Goal: Information Seeking & Learning: Check status

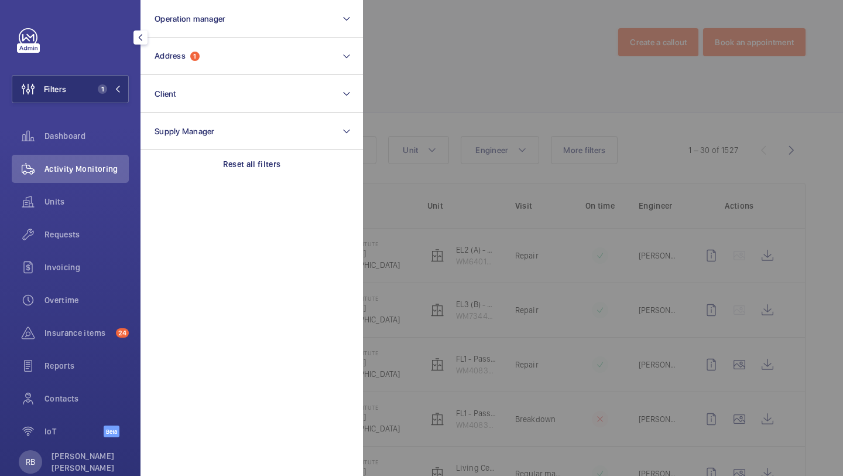
scroll to position [165, 0]
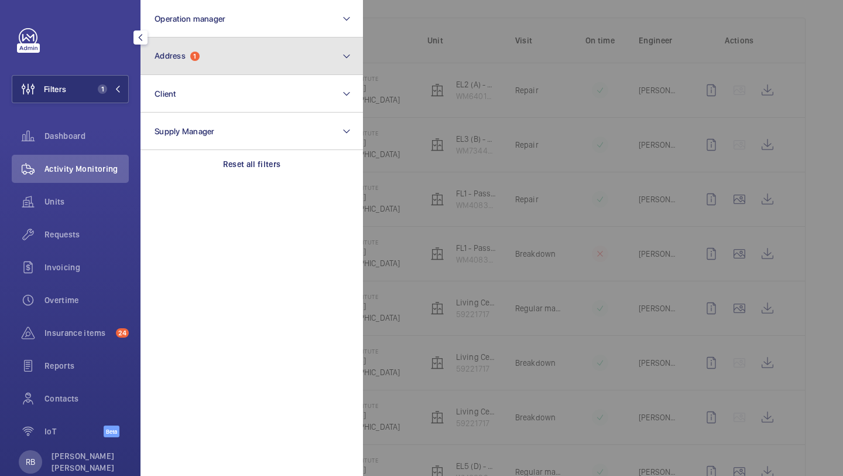
click at [179, 60] on span "Address" at bounding box center [170, 55] width 31 height 9
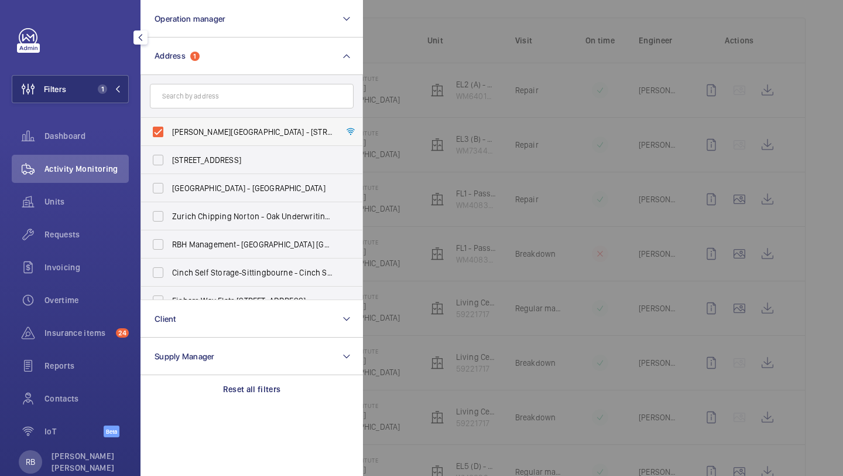
click at [253, 139] on label "[PERSON_NAME][GEOGRAPHIC_DATA] - [STREET_ADDRESS]" at bounding box center [243, 132] width 204 height 28
click at [170, 139] on input "[PERSON_NAME][GEOGRAPHIC_DATA] - [STREET_ADDRESS]" at bounding box center [157, 131] width 23 height 23
checkbox input "false"
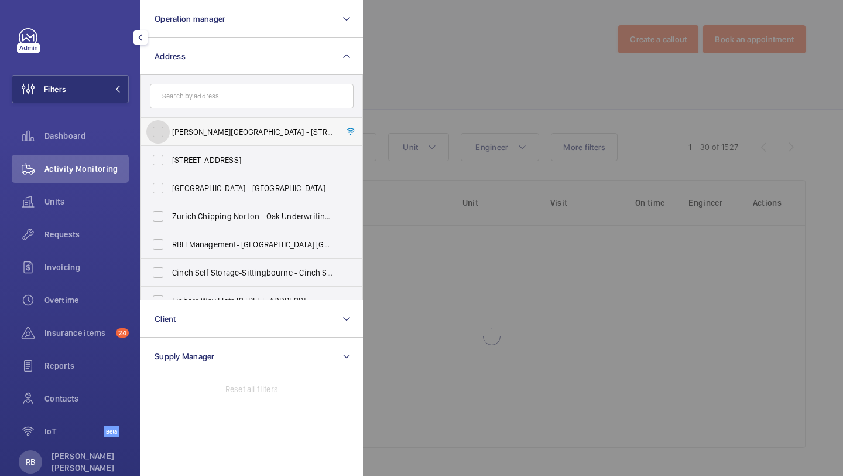
scroll to position [3, 0]
click at [256, 113] on form at bounding box center [251, 96] width 221 height 43
click at [260, 102] on input "text" at bounding box center [252, 96] width 204 height 25
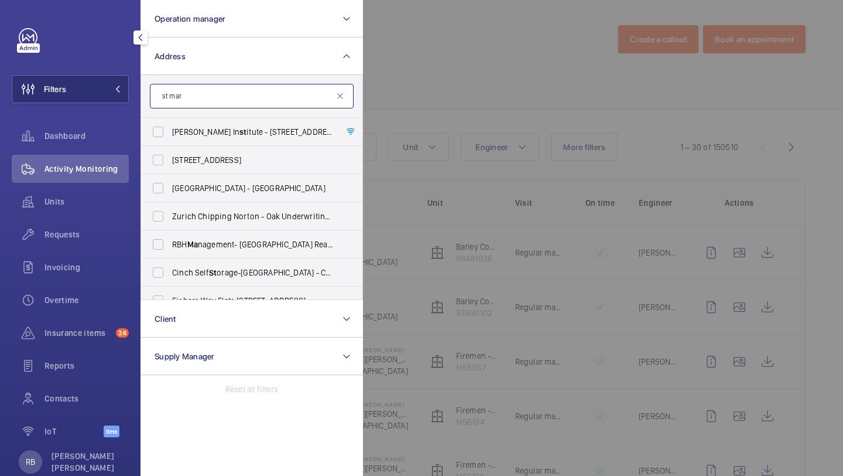
scroll to position [165, 0]
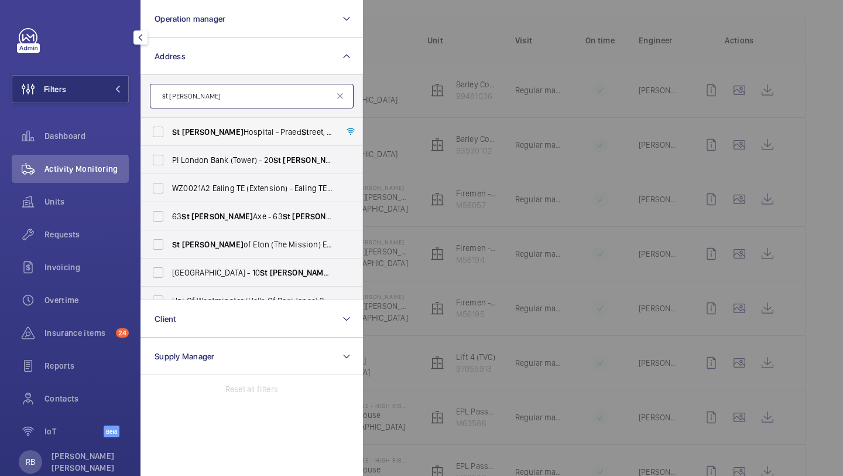
type input "st [PERSON_NAME]"
click at [236, 123] on label "[GEOGRAPHIC_DATA][PERSON_NAME][STREET_ADDRESS]" at bounding box center [243, 132] width 204 height 28
click at [170, 123] on input "[GEOGRAPHIC_DATA][PERSON_NAME][STREET_ADDRESS]" at bounding box center [157, 131] width 23 height 23
checkbox input "true"
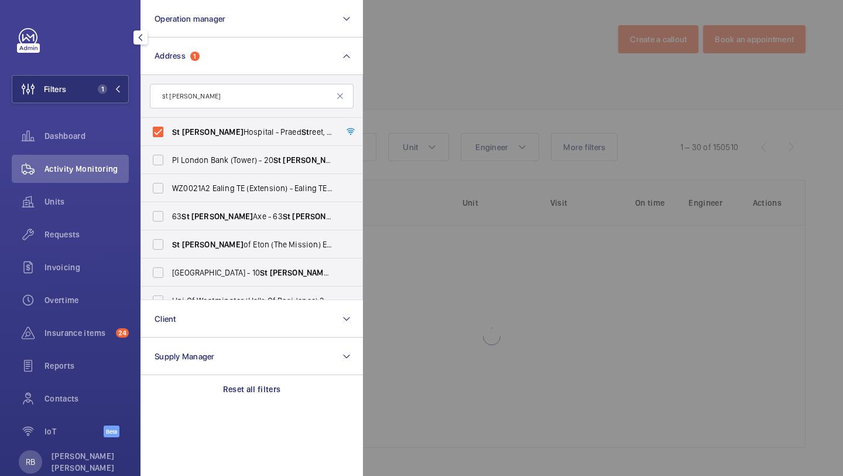
click at [449, 76] on div at bounding box center [784, 238] width 843 height 476
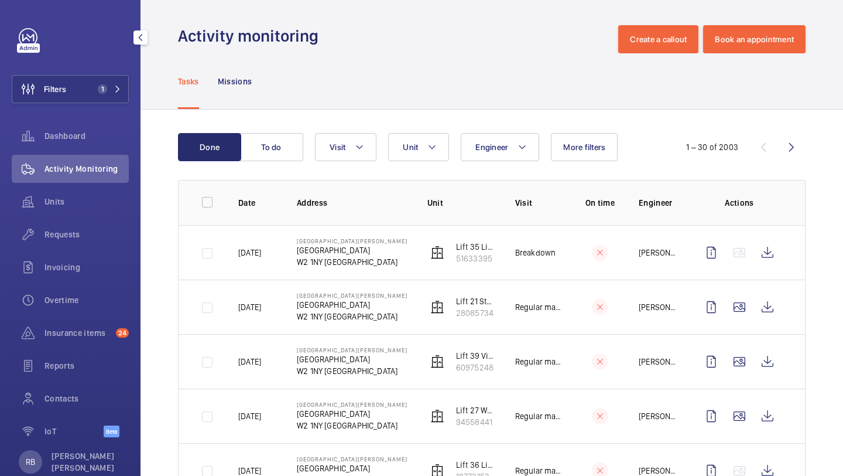
scroll to position [165, 0]
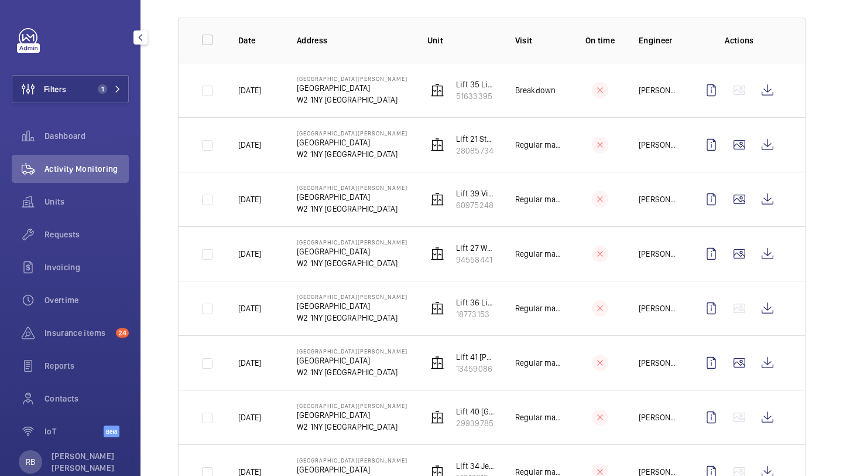
click at [69, 251] on div "Requests" at bounding box center [70, 236] width 117 height 33
click at [79, 238] on span "Requests" at bounding box center [87, 234] width 84 height 12
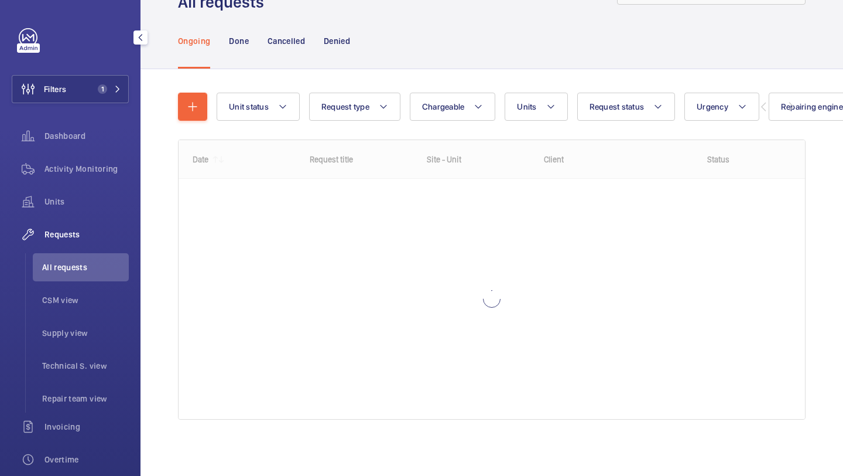
scroll to position [52, 0]
click at [552, 128] on wm-front-shared-table-view-engine "Unit status Request type Chargeable Units More filters Request status Urgency R…" at bounding box center [492, 270] width 628 height 355
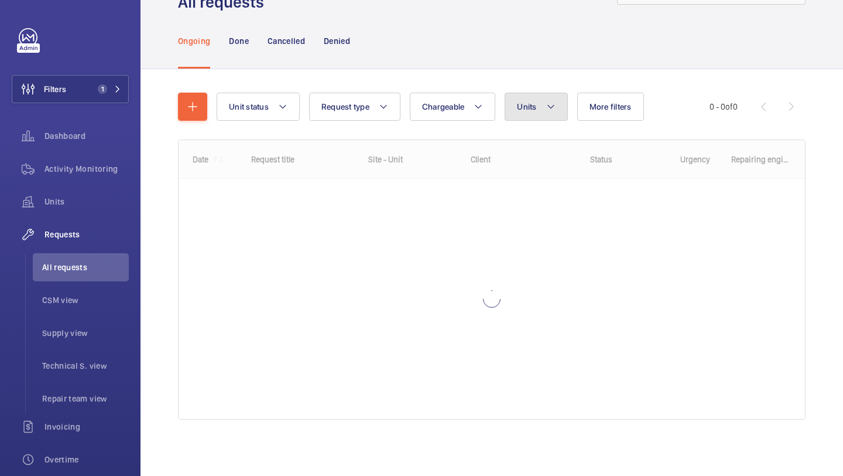
click at [552, 114] on button "Units" at bounding box center [536, 107] width 63 height 28
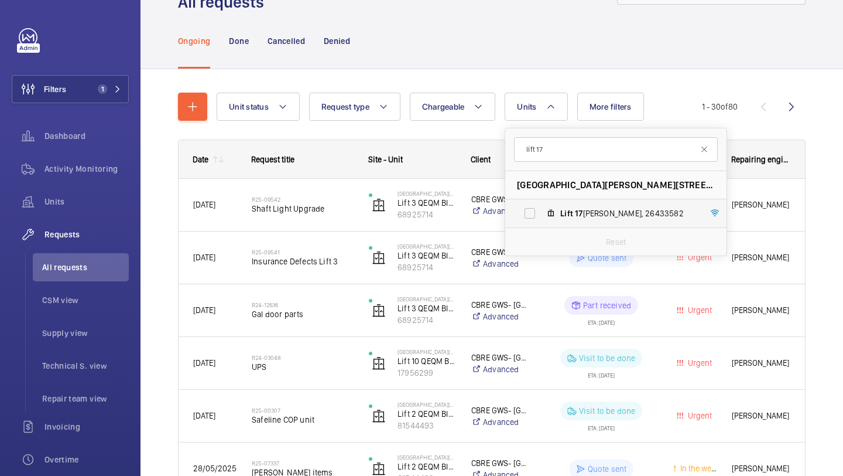
type input "lift 17"
click at [555, 209] on mat-icon at bounding box center [550, 213] width 9 height 9
click at [542, 209] on input "Lift 17 [PERSON_NAME], 26433582" at bounding box center [529, 212] width 23 height 23
checkbox input "true"
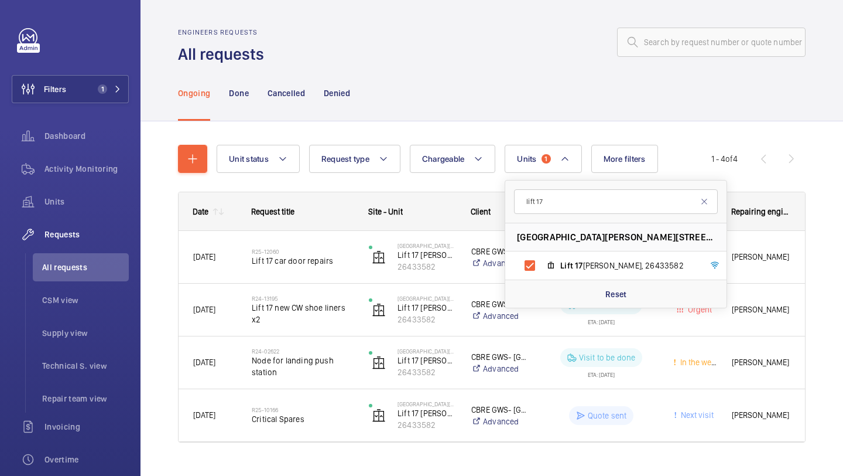
click at [828, 214] on div "Unit status Request type Chargeable Units 1 lift [STREET_ADDRESS][PERSON_NAME] …" at bounding box center [492, 309] width 703 height 377
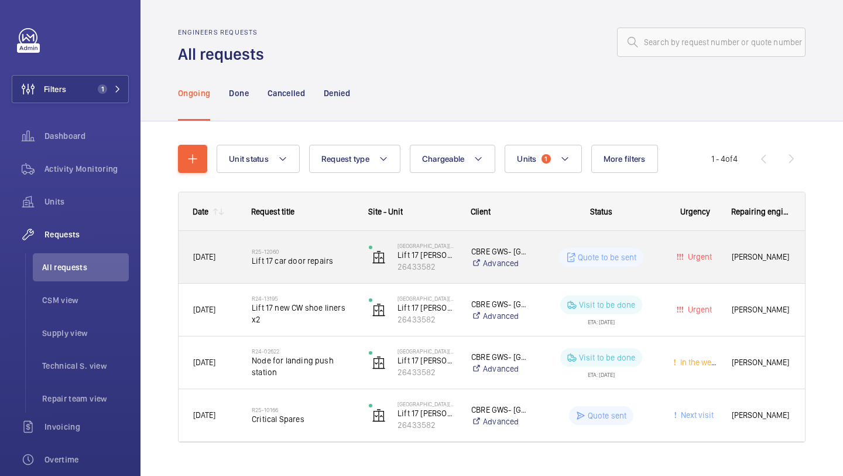
click at [319, 259] on span "Lift 17 car door repairs" at bounding box center [303, 261] width 102 height 12
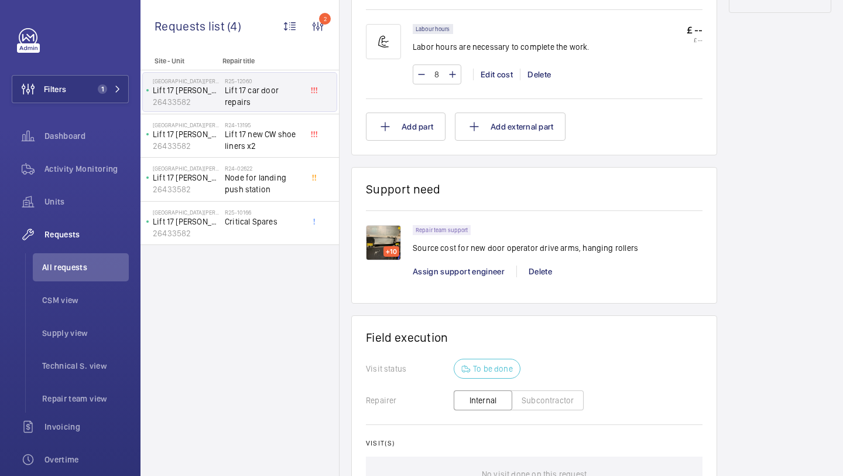
scroll to position [726, 0]
click at [384, 246] on div "+10" at bounding box center [392, 251] width 16 height 11
click at [381, 231] on img at bounding box center [383, 242] width 35 height 35
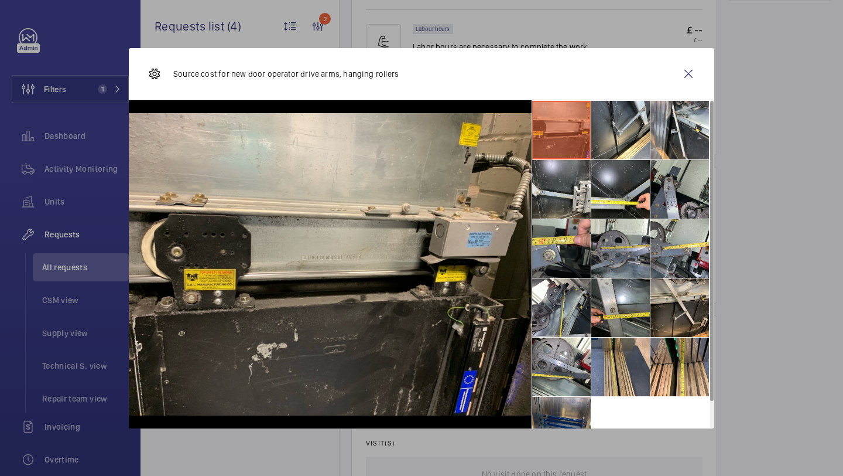
click at [661, 196] on li at bounding box center [680, 189] width 59 height 59
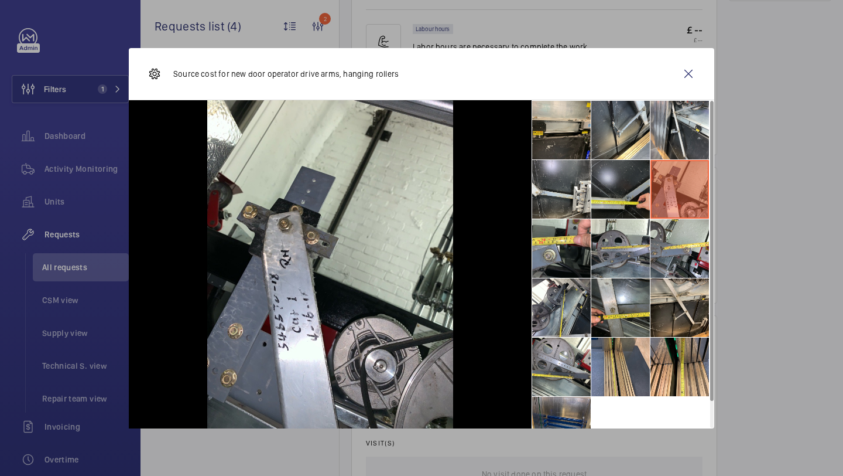
click at [619, 187] on li at bounding box center [621, 189] width 59 height 59
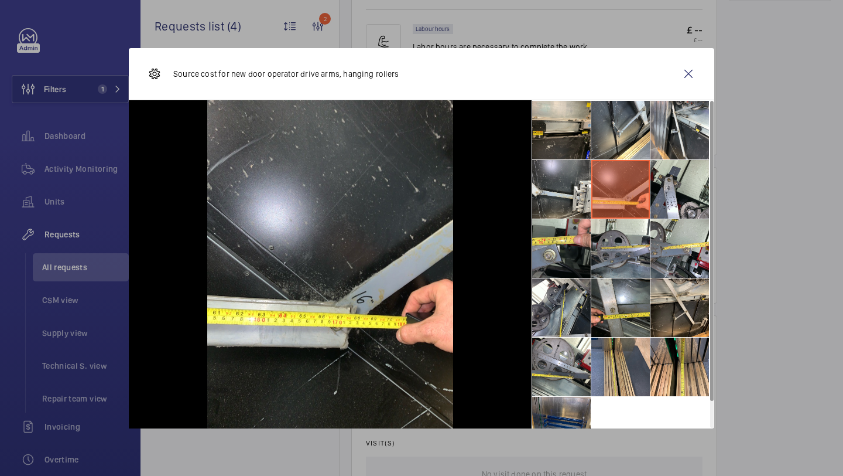
click at [515, 185] on div at bounding box center [330, 264] width 403 height 328
click at [541, 185] on li at bounding box center [561, 189] width 59 height 59
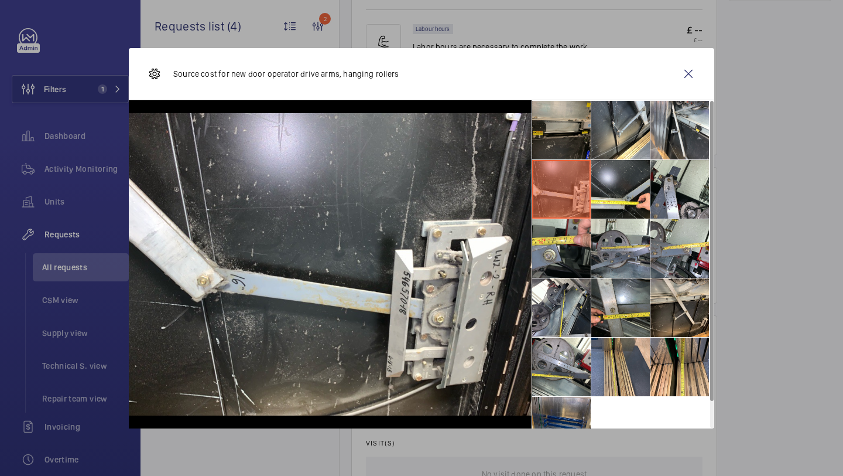
click at [545, 149] on li at bounding box center [561, 130] width 59 height 59
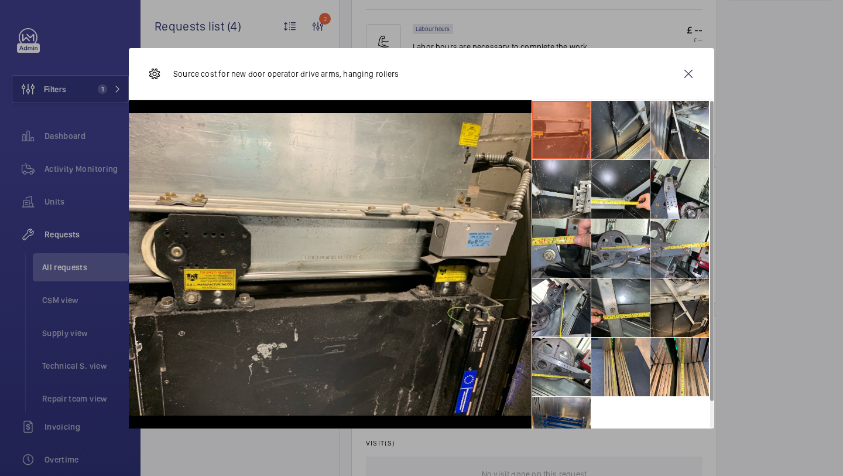
click at [611, 126] on li at bounding box center [621, 130] width 59 height 59
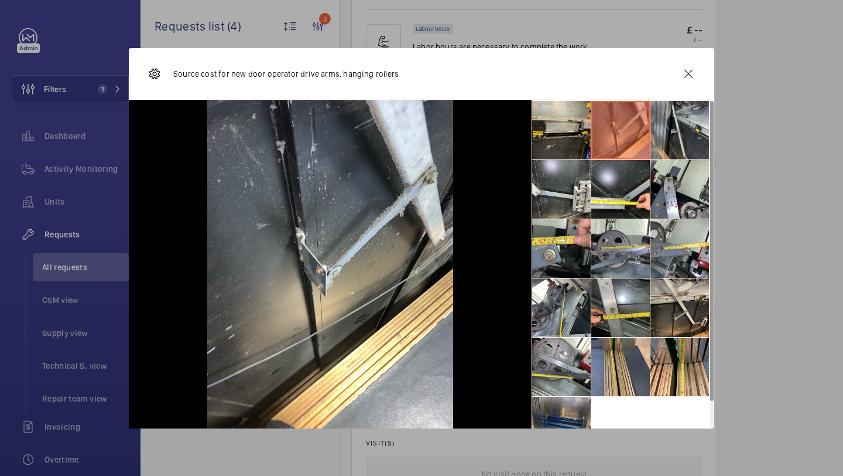
click at [685, 126] on li at bounding box center [680, 130] width 59 height 59
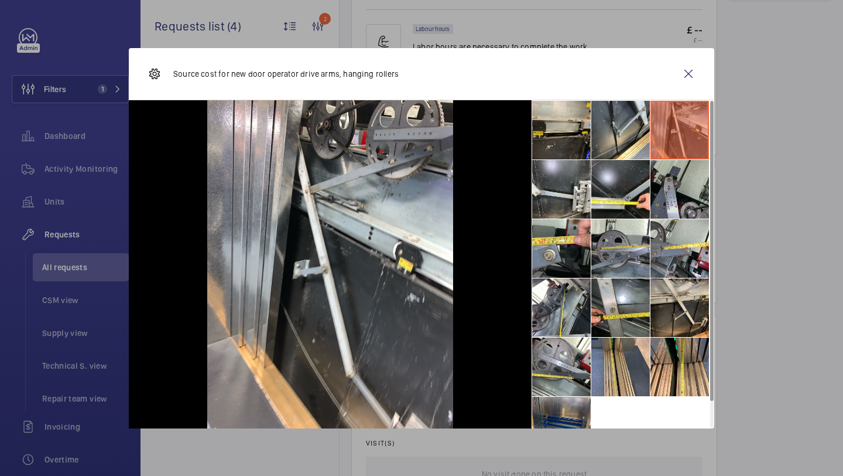
click at [681, 203] on li at bounding box center [680, 189] width 59 height 59
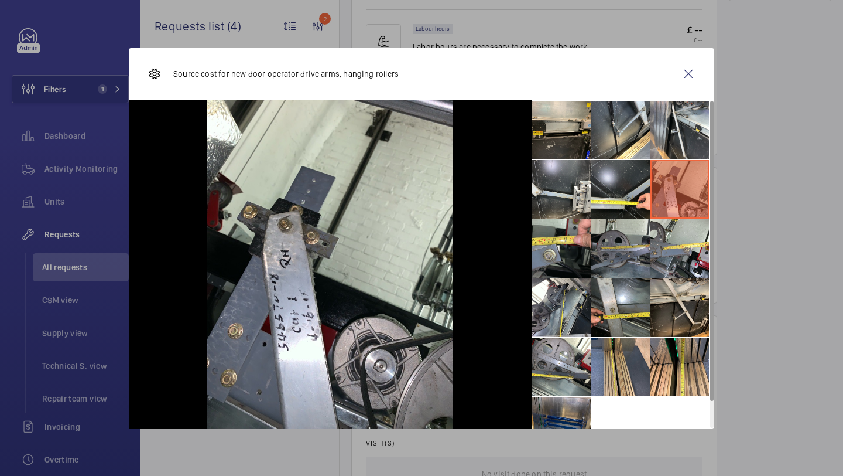
click at [611, 229] on li at bounding box center [621, 248] width 59 height 59
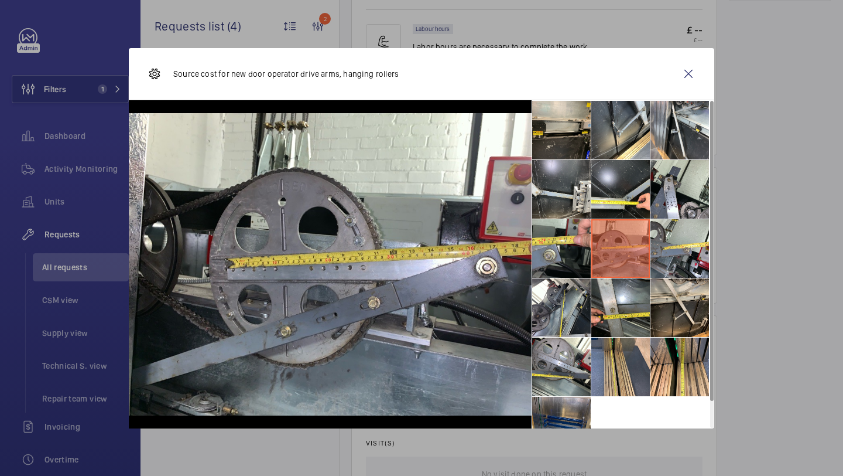
click at [648, 236] on li at bounding box center [621, 248] width 59 height 59
click at [671, 237] on li at bounding box center [680, 248] width 59 height 59
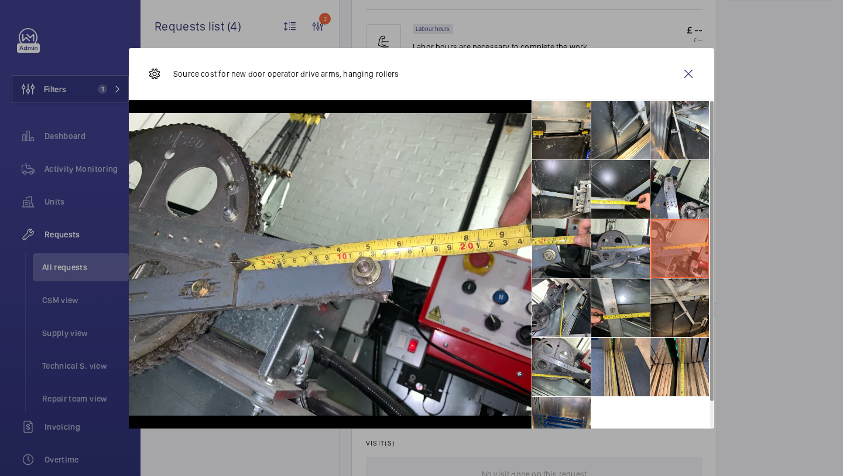
click at [660, 316] on li at bounding box center [680, 307] width 59 height 59
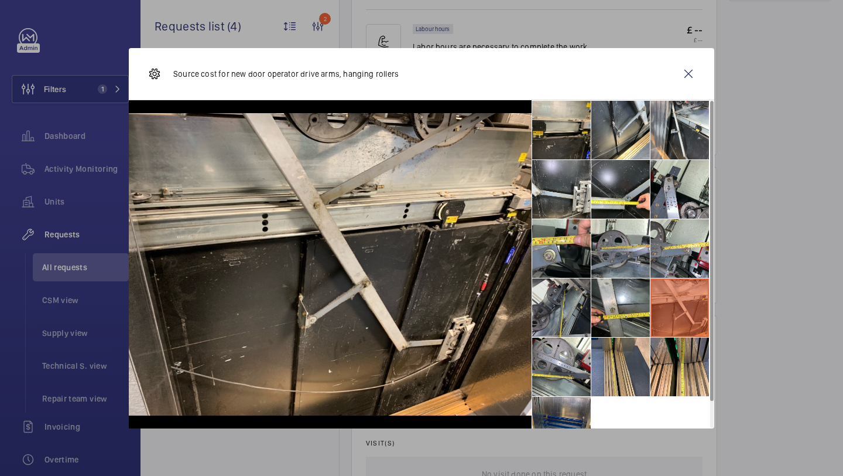
click at [569, 305] on li at bounding box center [561, 307] width 59 height 59
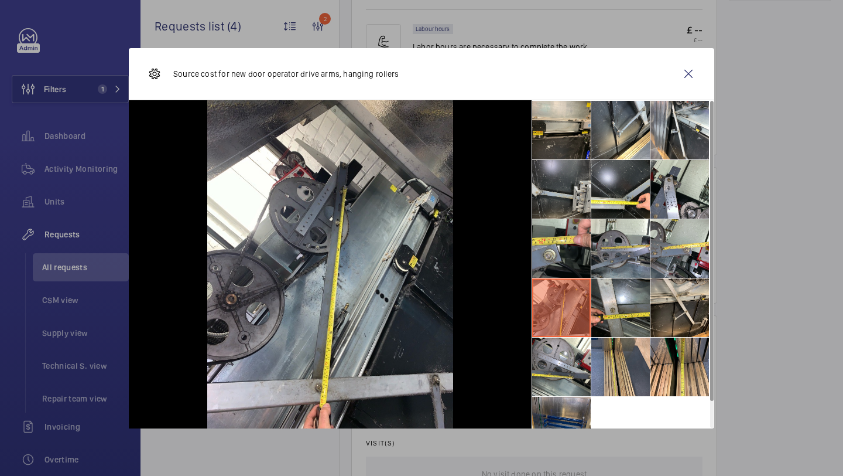
click at [573, 192] on li at bounding box center [561, 189] width 59 height 59
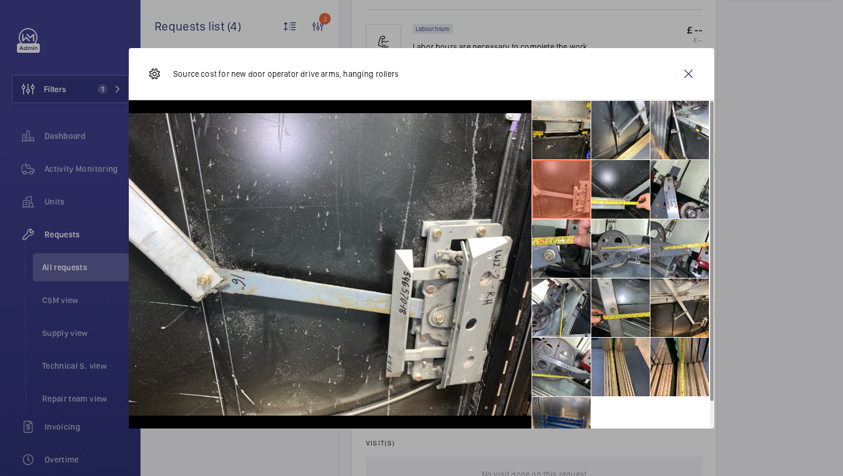
click at [569, 173] on li at bounding box center [561, 189] width 59 height 59
click at [569, 142] on li at bounding box center [561, 130] width 59 height 59
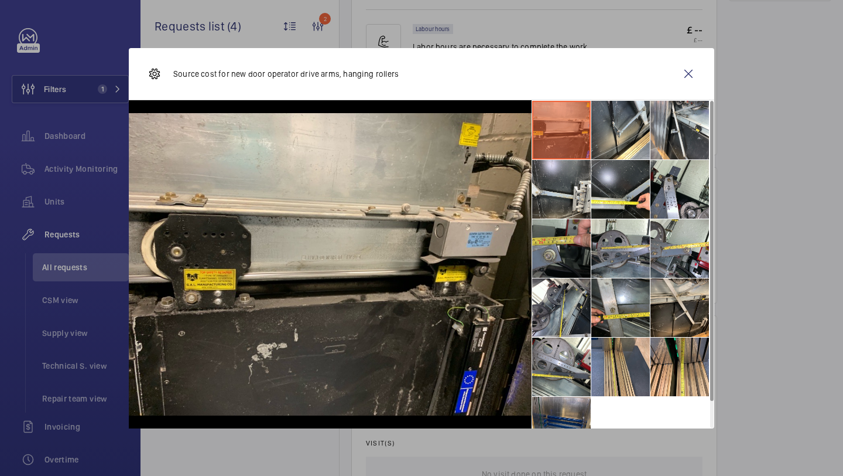
click at [579, 228] on li at bounding box center [561, 248] width 59 height 59
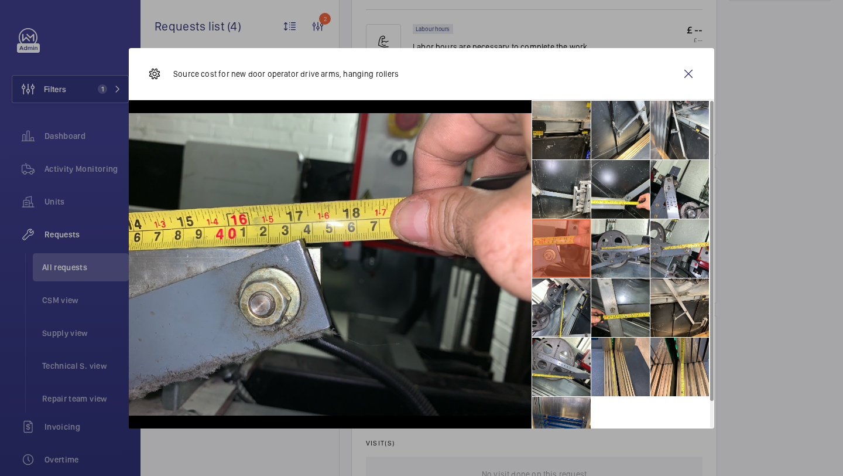
click at [582, 148] on li at bounding box center [561, 130] width 59 height 59
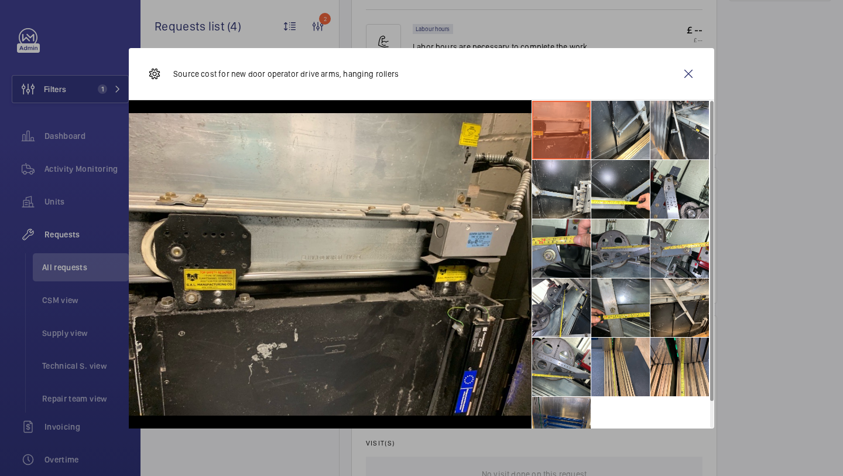
click at [594, 224] on li at bounding box center [621, 248] width 59 height 59
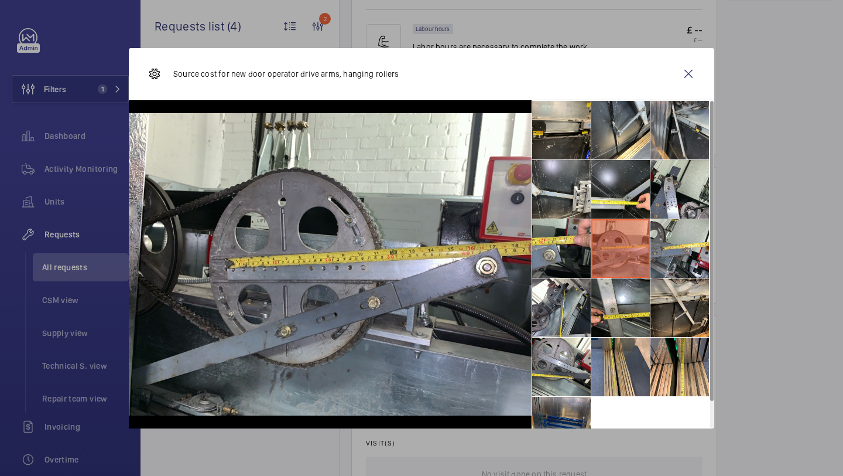
click at [656, 133] on li at bounding box center [680, 130] width 59 height 59
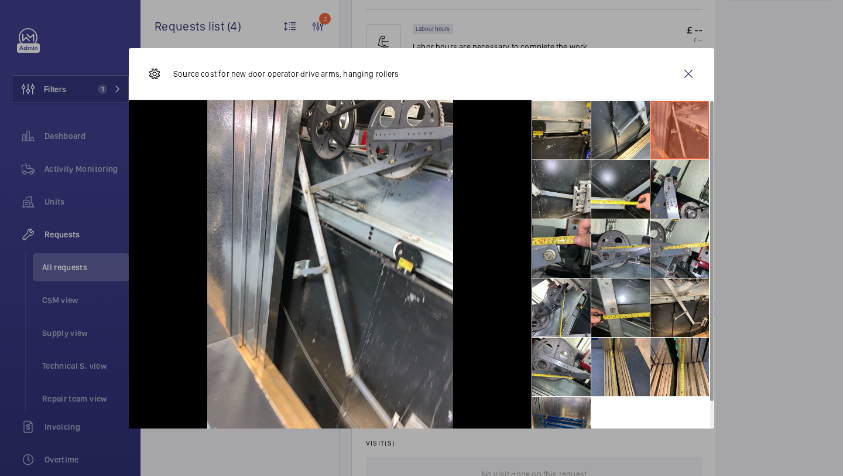
click at [687, 130] on li at bounding box center [680, 130] width 59 height 59
click at [693, 204] on li at bounding box center [680, 189] width 59 height 59
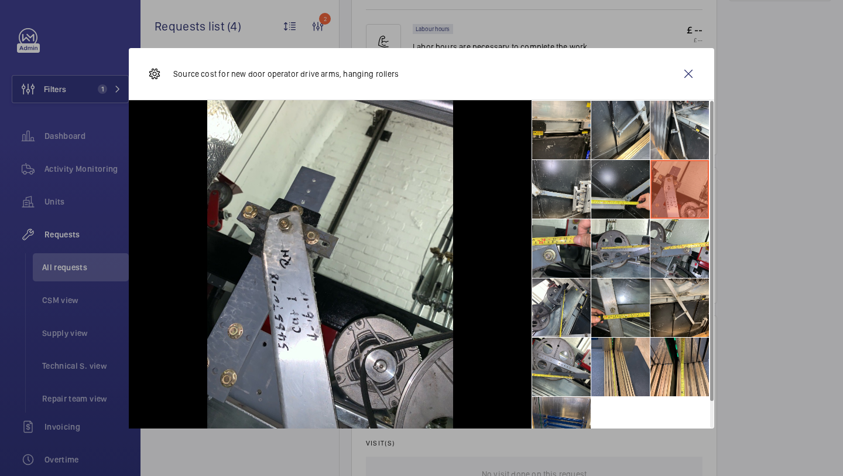
click at [626, 191] on li at bounding box center [621, 189] width 59 height 59
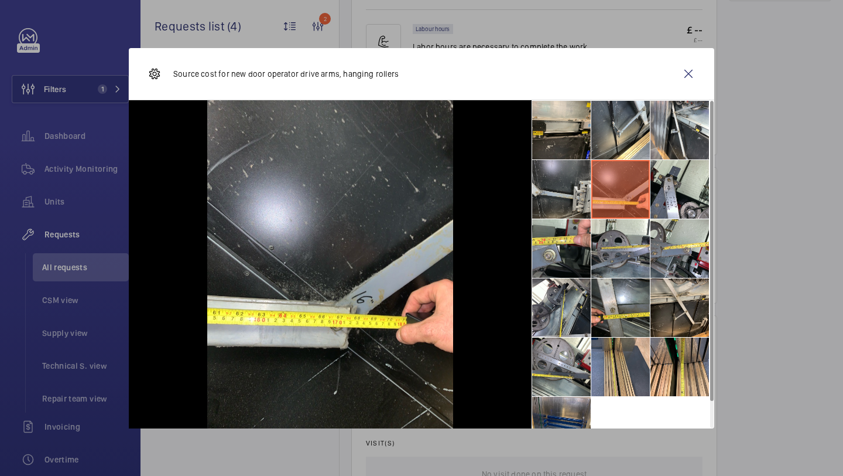
click at [535, 198] on li at bounding box center [561, 189] width 59 height 59
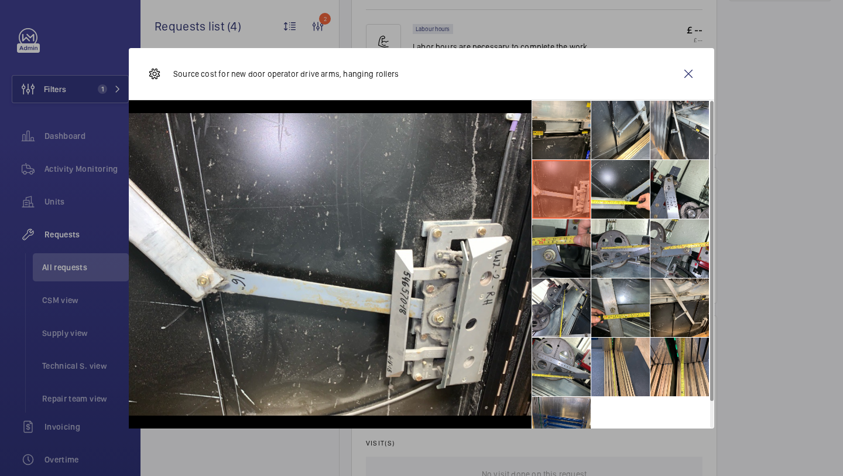
click at [546, 241] on li at bounding box center [561, 248] width 59 height 59
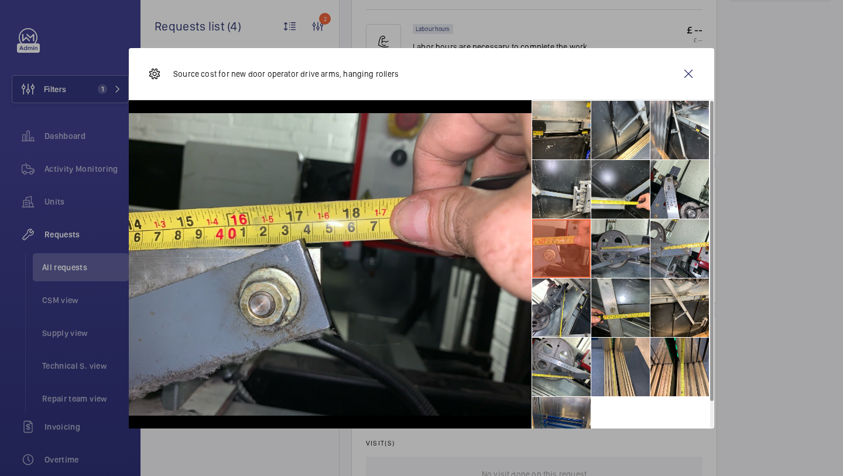
click at [616, 233] on li at bounding box center [621, 248] width 59 height 59
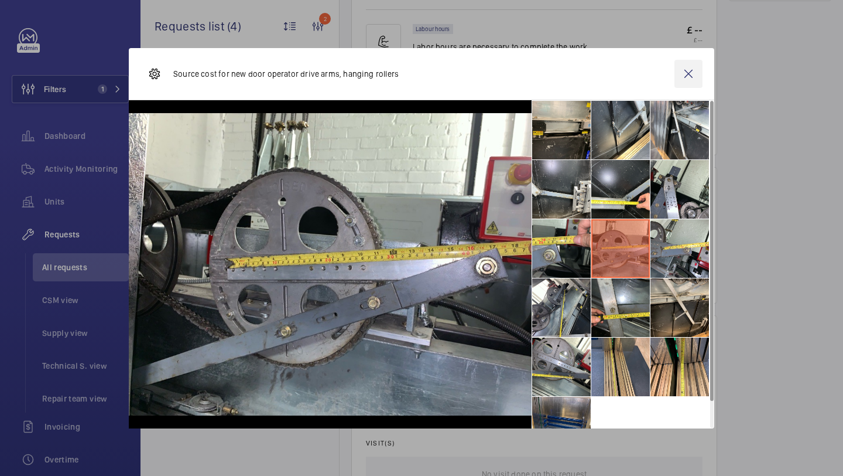
click at [698, 64] on wm-front-icon-button at bounding box center [689, 74] width 28 height 28
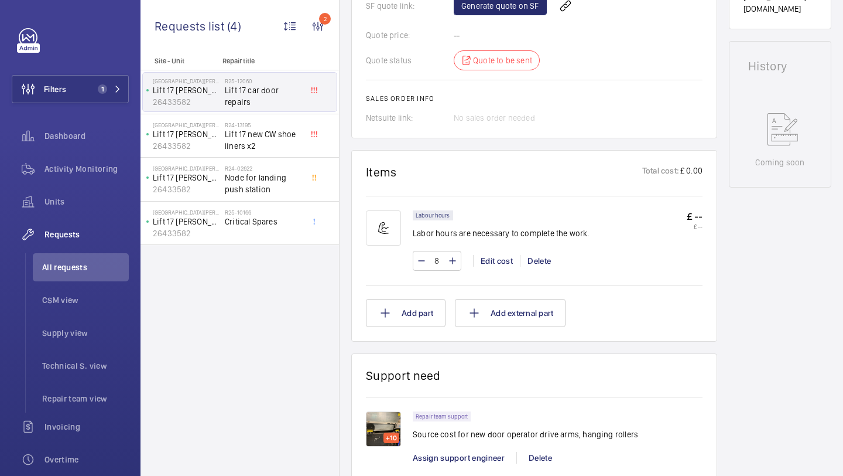
scroll to position [807, 0]
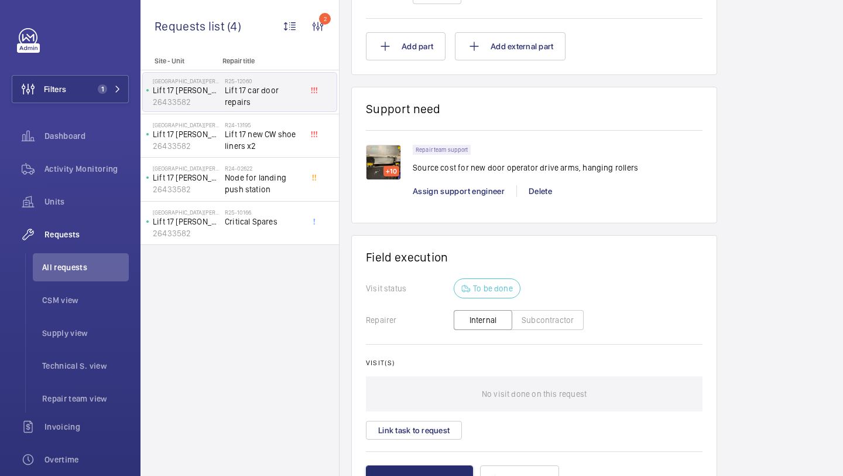
click at [374, 132] on div "+10 Repair team support Source cost for new door operator drive arms, hanging r…" at bounding box center [534, 169] width 337 height 78
click at [377, 145] on img at bounding box center [383, 162] width 35 height 35
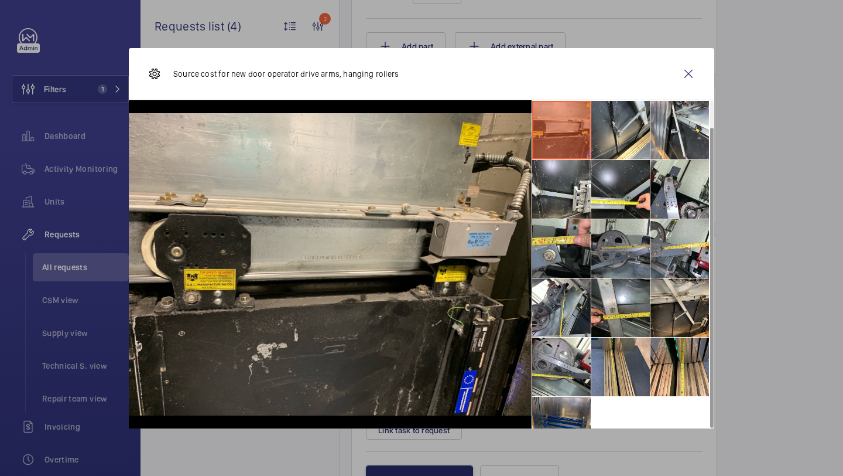
scroll to position [27, 0]
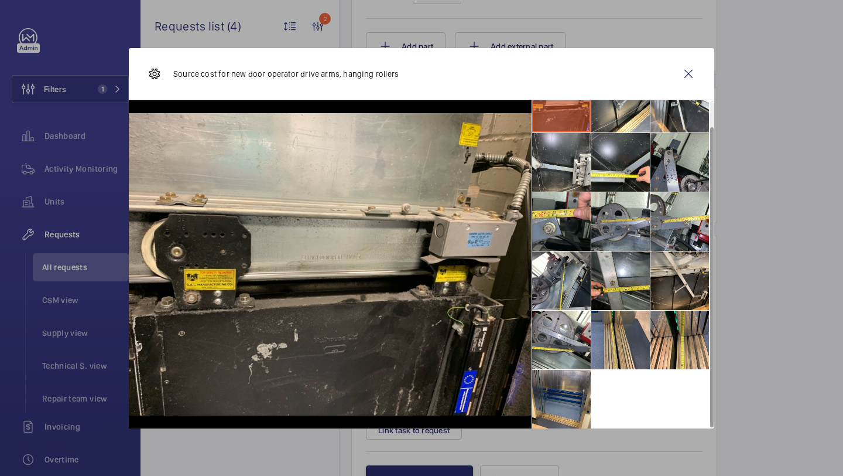
click at [673, 170] on li at bounding box center [680, 162] width 59 height 59
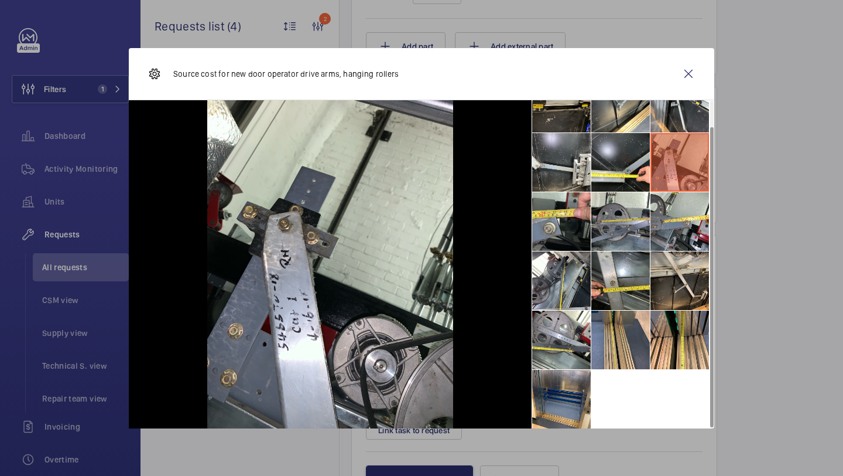
click at [670, 147] on li at bounding box center [680, 162] width 59 height 59
click at [671, 94] on div "Source cost for new door operator drive arms, hanging rollers" at bounding box center [422, 74] width 586 height 52
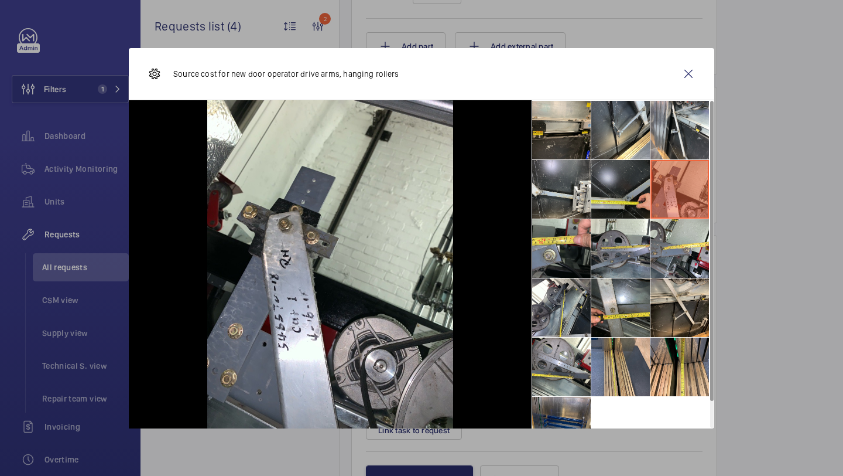
scroll to position [28, 0]
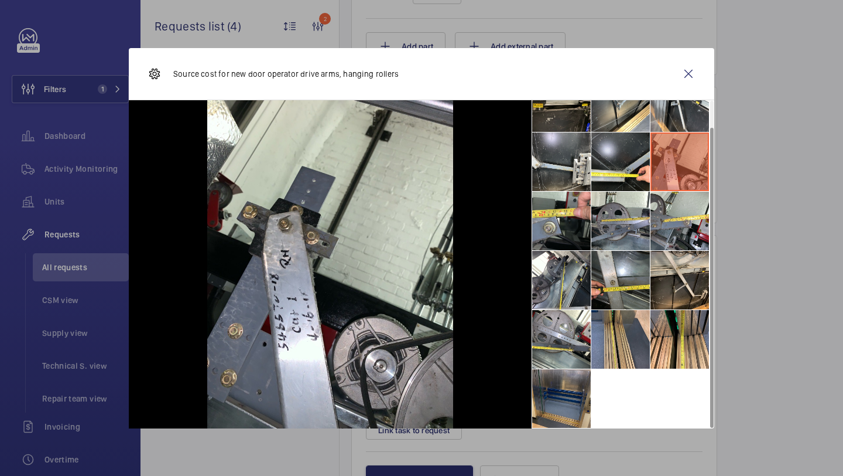
click at [588, 387] on li at bounding box center [561, 398] width 59 height 59
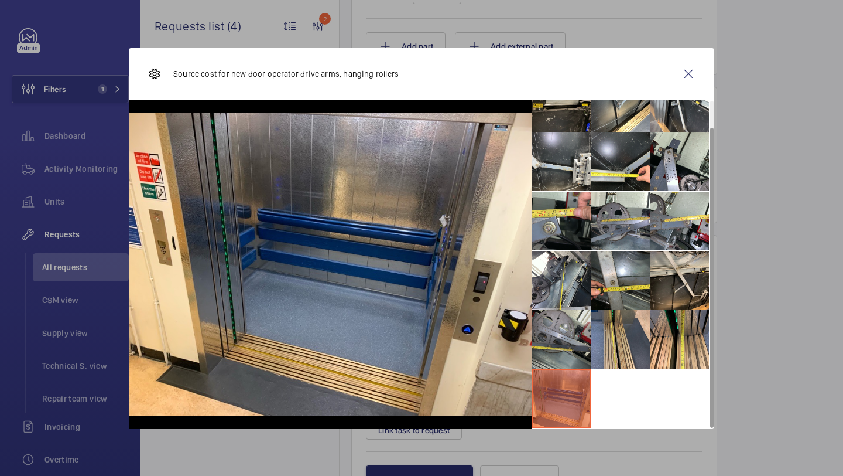
click at [571, 363] on li at bounding box center [561, 339] width 59 height 59
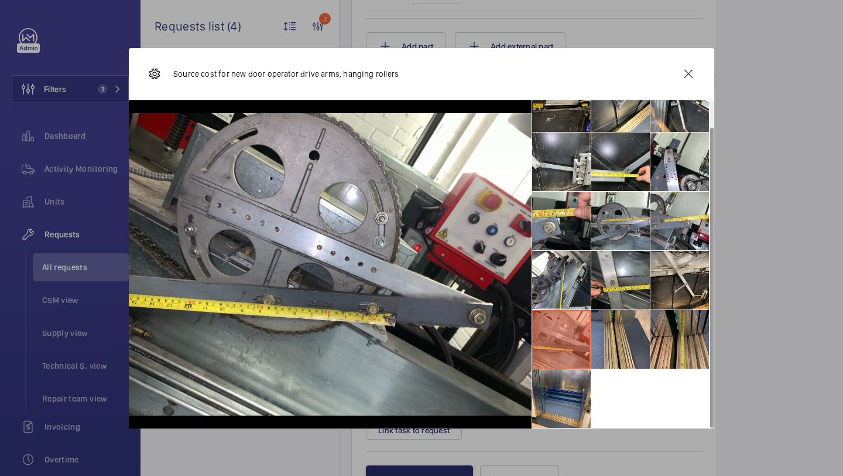
click at [665, 313] on li at bounding box center [680, 339] width 59 height 59
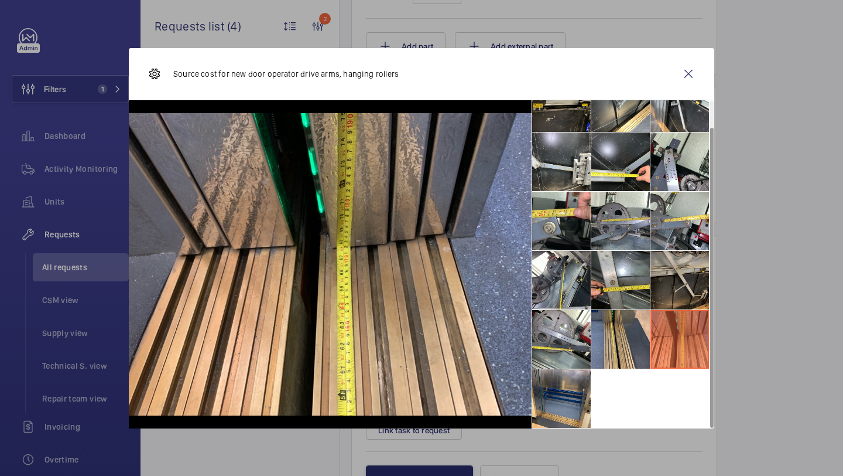
click at [665, 278] on li at bounding box center [680, 280] width 59 height 59
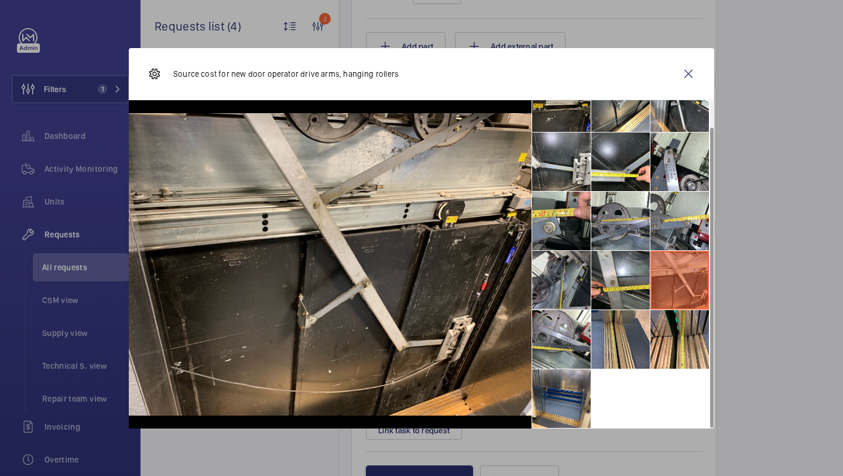
click at [585, 257] on li at bounding box center [561, 280] width 59 height 59
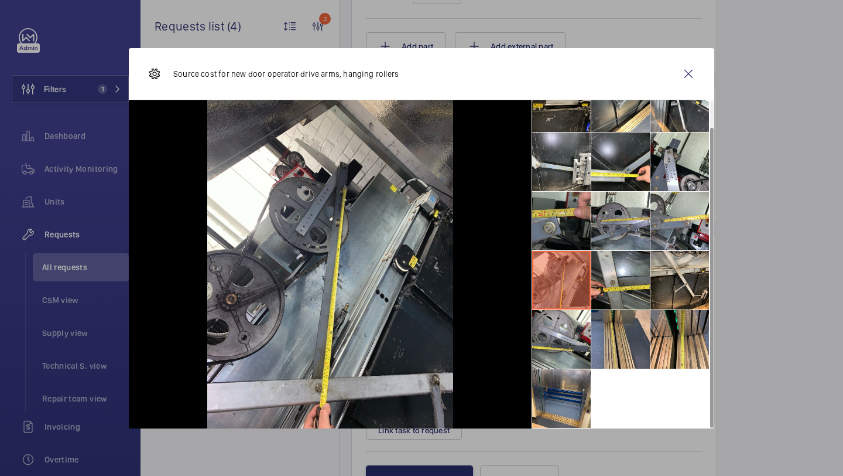
click at [580, 223] on li at bounding box center [561, 221] width 59 height 59
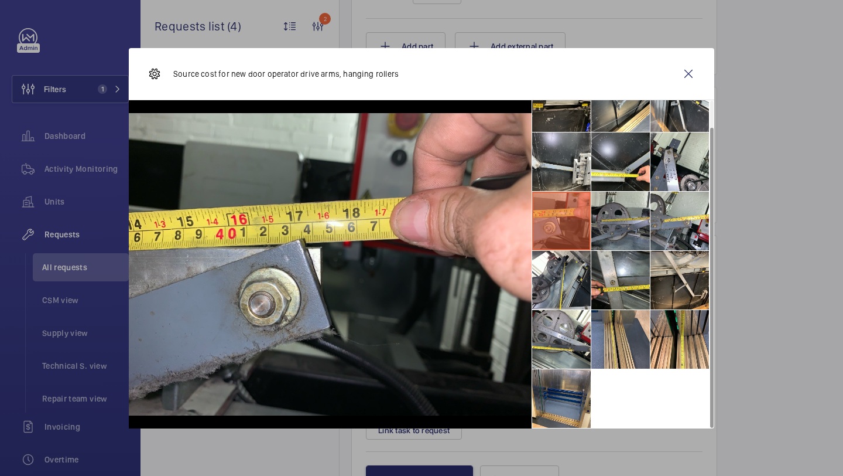
click at [627, 211] on li at bounding box center [621, 221] width 59 height 59
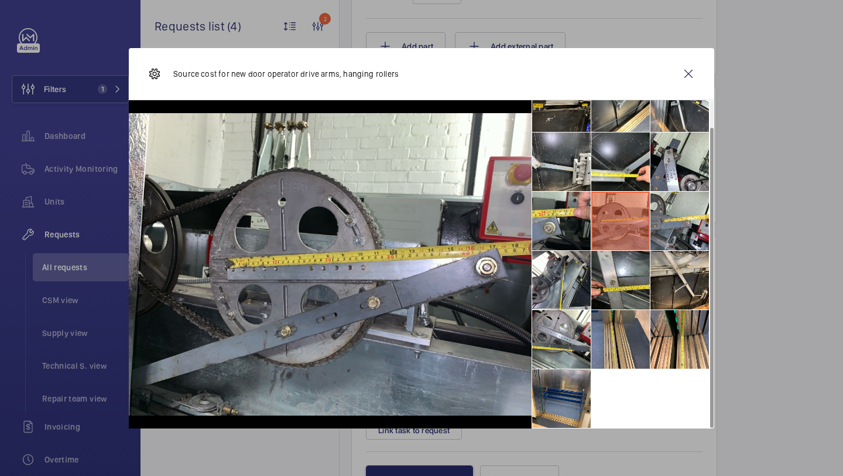
drag, startPoint x: 627, startPoint y: 211, endPoint x: 641, endPoint y: 211, distance: 13.5
click at [641, 211] on li at bounding box center [621, 221] width 59 height 59
click at [674, 158] on li at bounding box center [680, 161] width 59 height 59
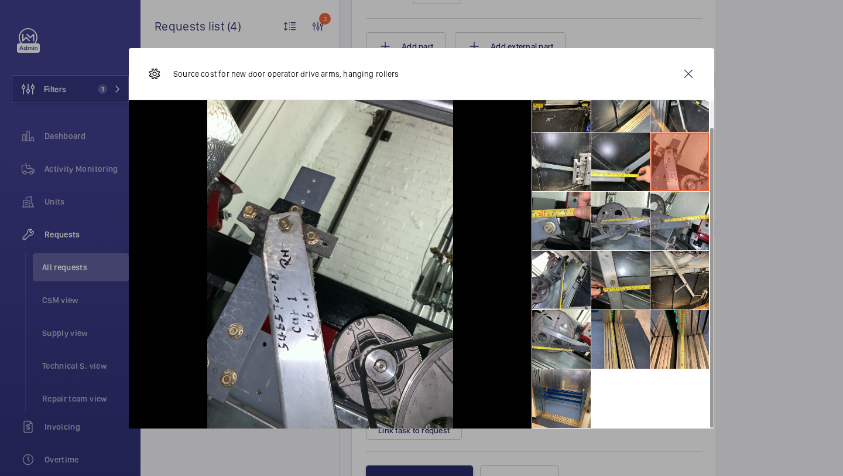
click at [674, 75] on div "Source cost for new door operator drive arms, hanging rollers" at bounding box center [422, 74] width 586 height 52
click at [686, 76] on wm-front-icon-button at bounding box center [689, 74] width 28 height 28
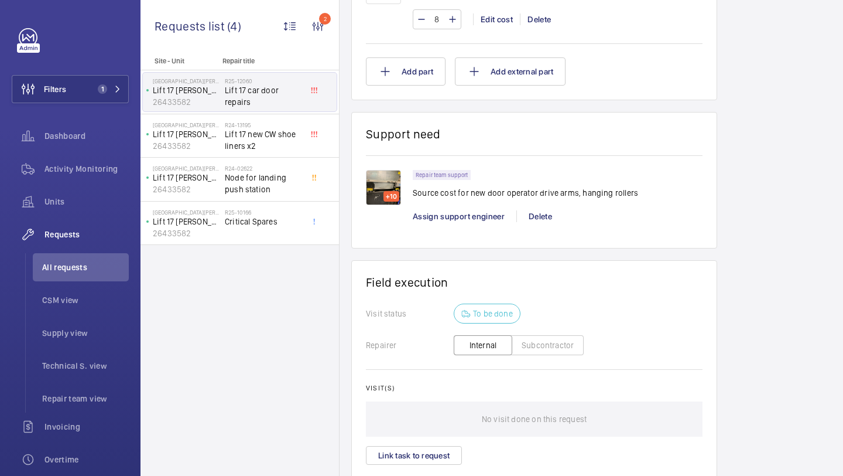
scroll to position [570, 0]
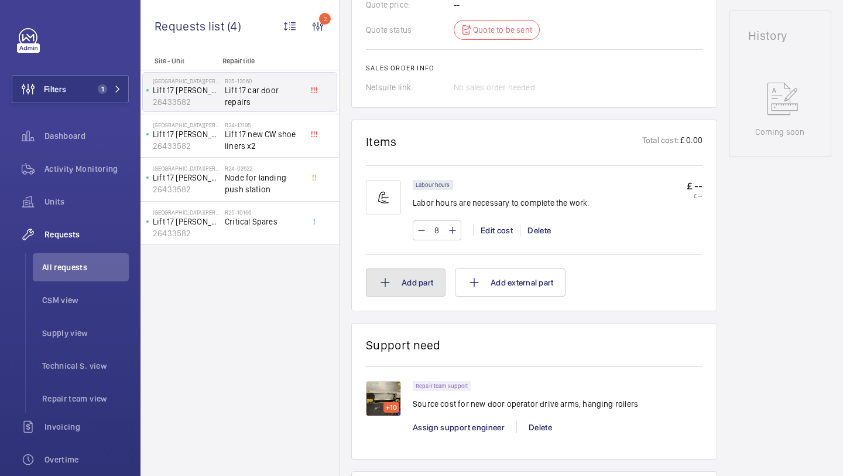
click at [419, 275] on button "Add part" at bounding box center [406, 282] width 80 height 28
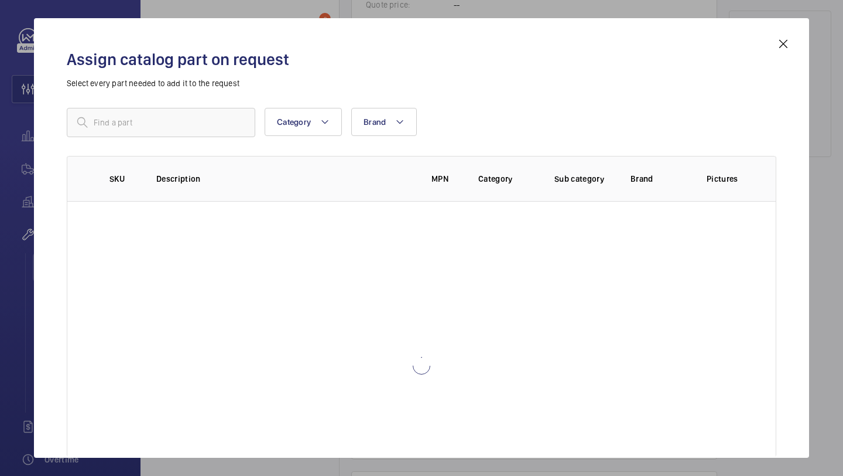
click at [207, 149] on div "Category Brand More filters Reset all filters SKU Description MPN Category Sub …" at bounding box center [422, 254] width 710 height 293
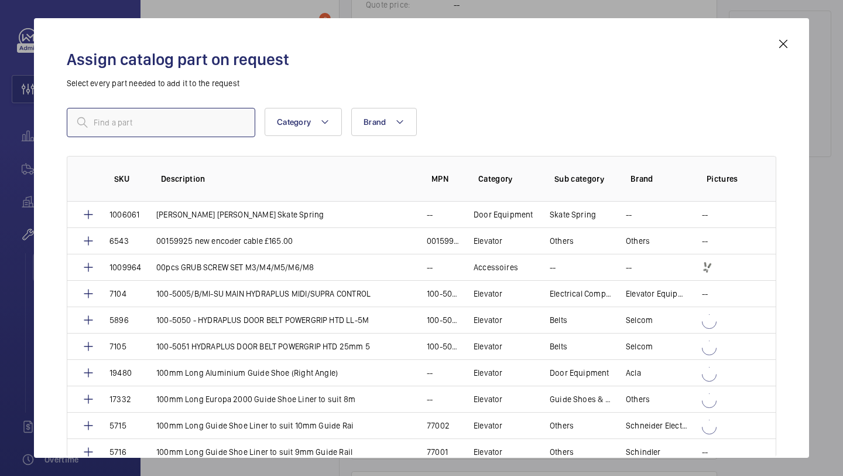
click at [184, 125] on input "text" at bounding box center [161, 122] width 189 height 29
type input "m"
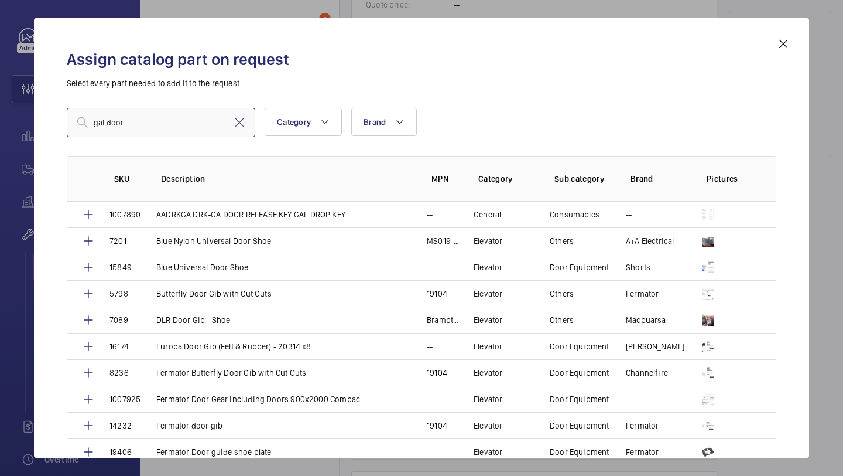
click at [186, 123] on input "gal door" at bounding box center [161, 122] width 189 height 29
type input "g"
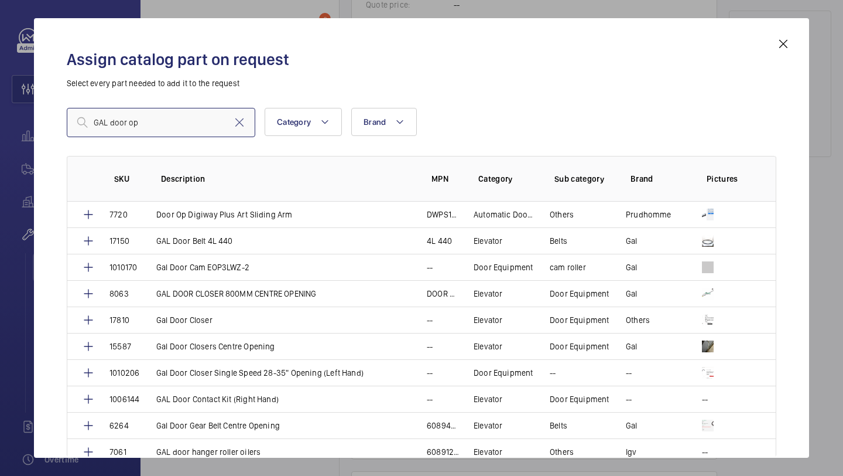
click at [176, 114] on input "GAL door op" at bounding box center [161, 122] width 189 height 29
click at [176, 137] on div "GAL door op Category Brand More filters Reset all filters SKU Description MPN C…" at bounding box center [422, 254] width 710 height 293
click at [174, 127] on input "GAL door op" at bounding box center [161, 122] width 189 height 29
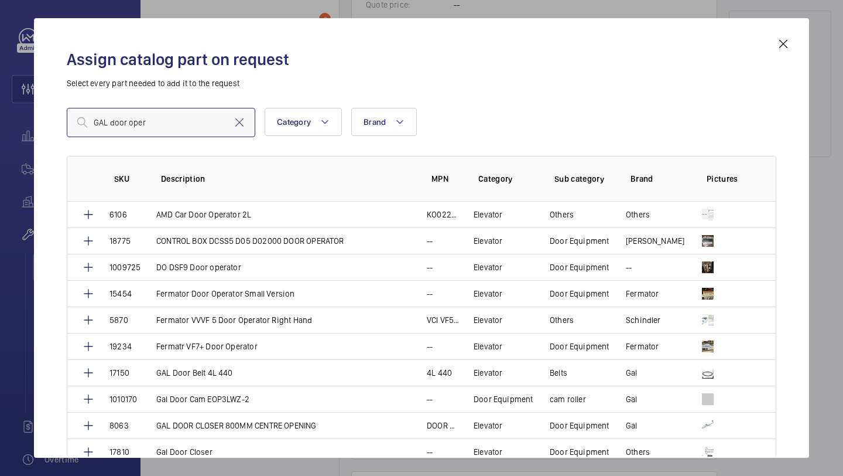
click at [167, 119] on input "GAL door oper" at bounding box center [161, 122] width 189 height 29
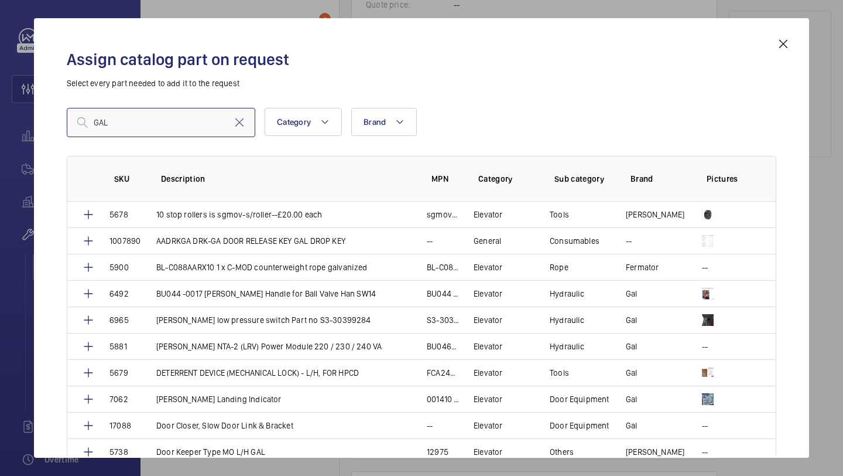
type input "GAL"
click at [784, 48] on mat-icon at bounding box center [784, 44] width 14 height 14
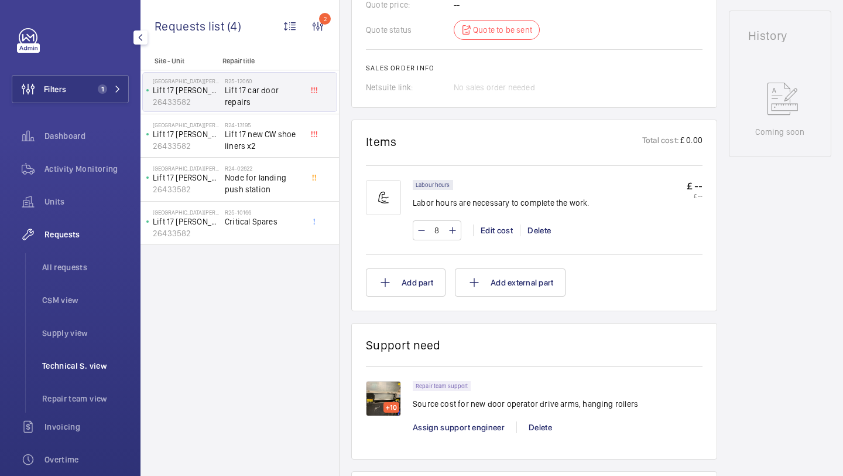
click at [62, 368] on span "Technical S. view" at bounding box center [85, 366] width 87 height 12
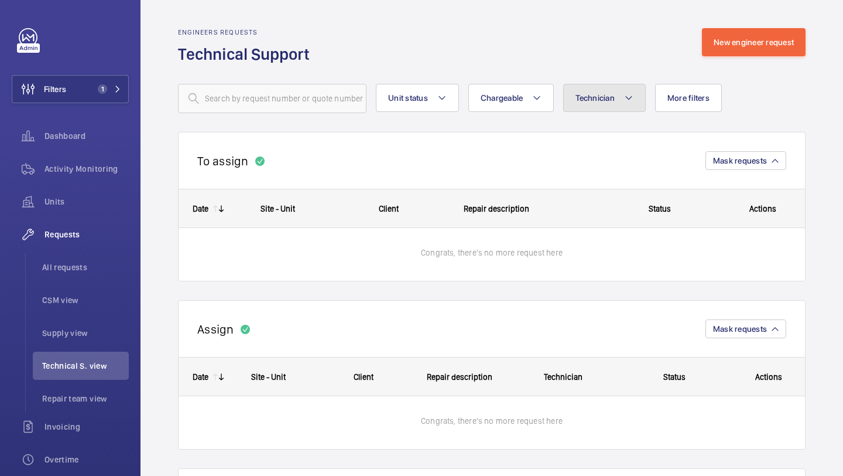
click at [607, 105] on button "Technician" at bounding box center [604, 98] width 83 height 28
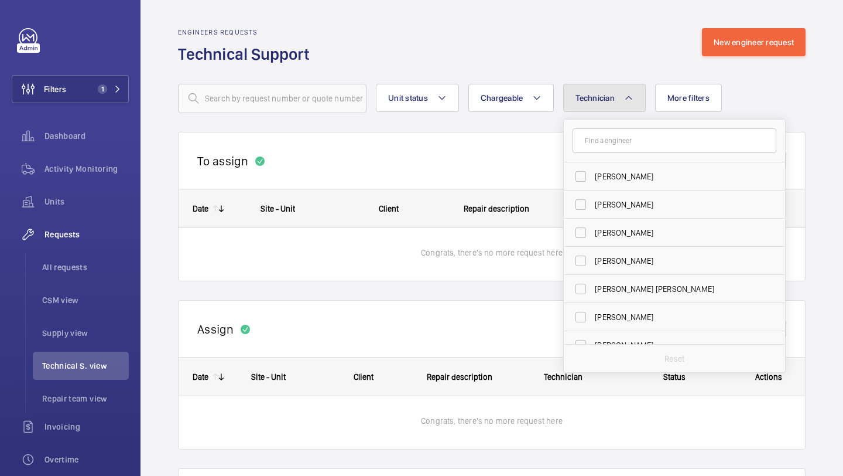
click at [607, 105] on button "Technician" at bounding box center [604, 98] width 83 height 28
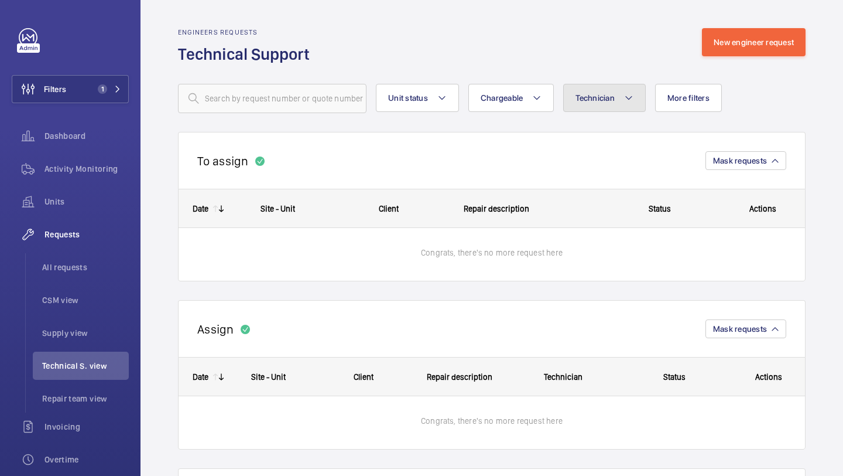
click at [620, 108] on button "Technician" at bounding box center [604, 98] width 83 height 28
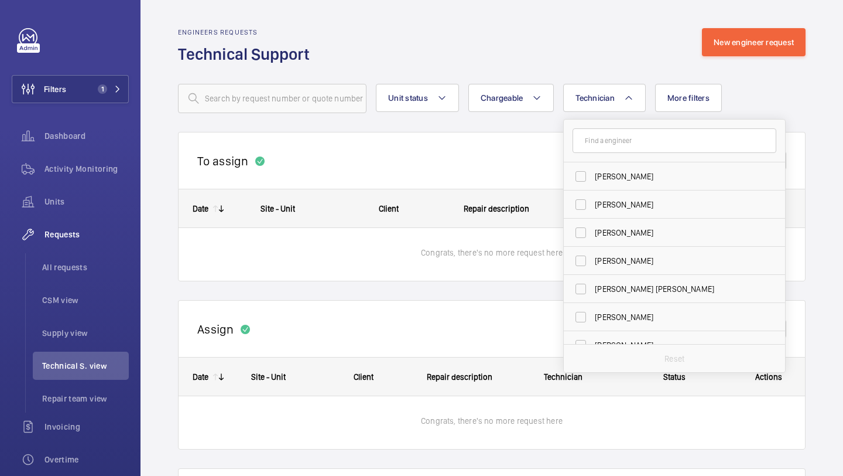
click at [695, 114] on wm-front-repair-requests-business-view "Engineers requests Technical Support New engineer request Unit status Chargeabl…" at bounding box center [492, 322] width 628 height 589
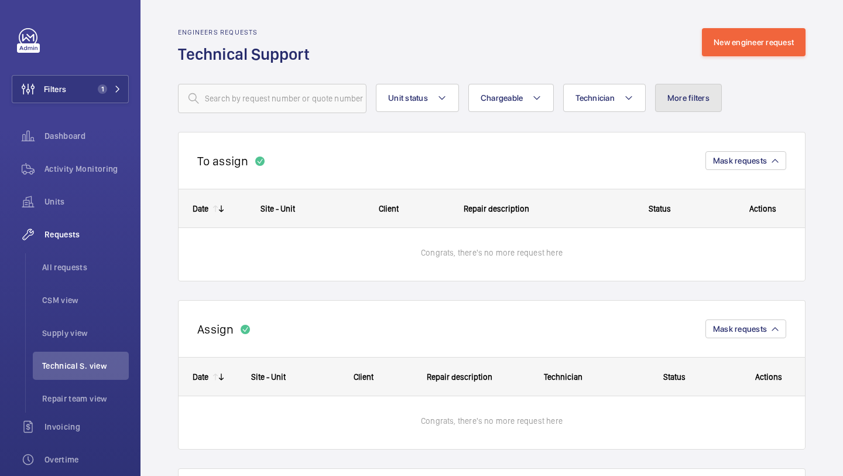
click at [700, 103] on button "More filters" at bounding box center [688, 98] width 67 height 28
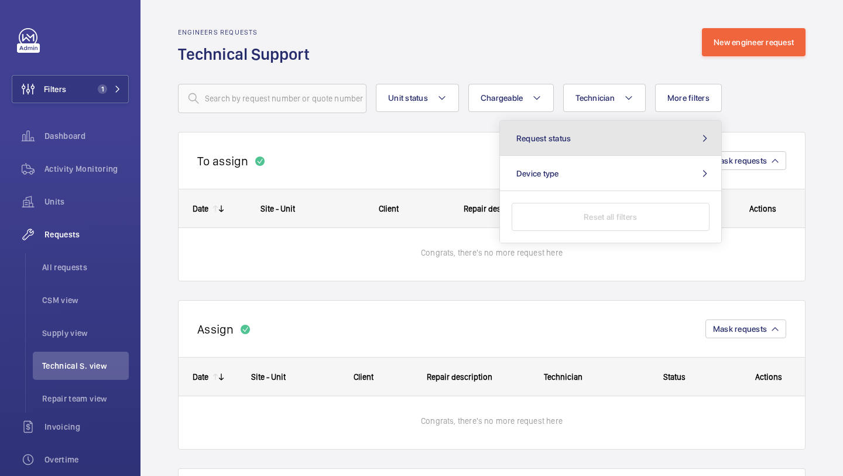
click at [682, 130] on button "Request status" at bounding box center [610, 138] width 221 height 35
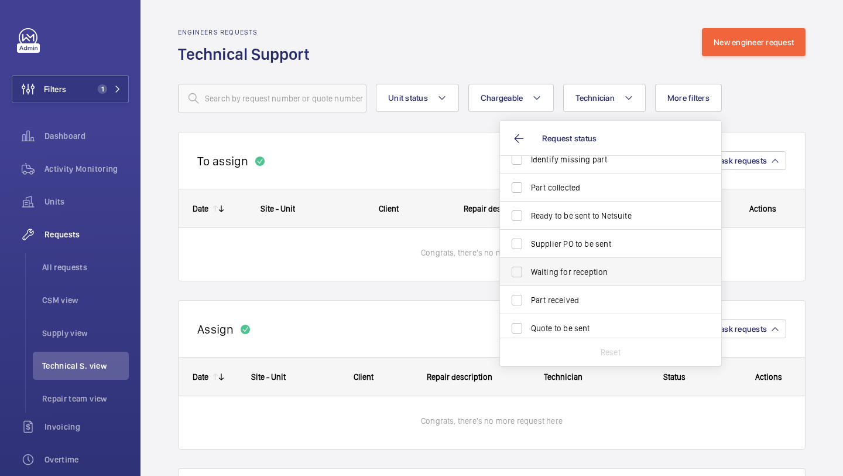
scroll to position [74, 0]
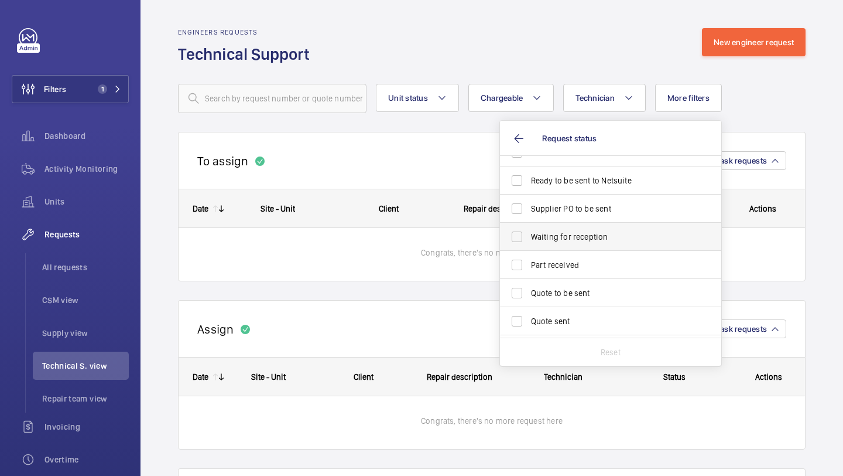
click at [568, 263] on span "Part received" at bounding box center [611, 265] width 161 height 12
click at [529, 263] on input "Part received" at bounding box center [516, 264] width 23 height 23
checkbox input "true"
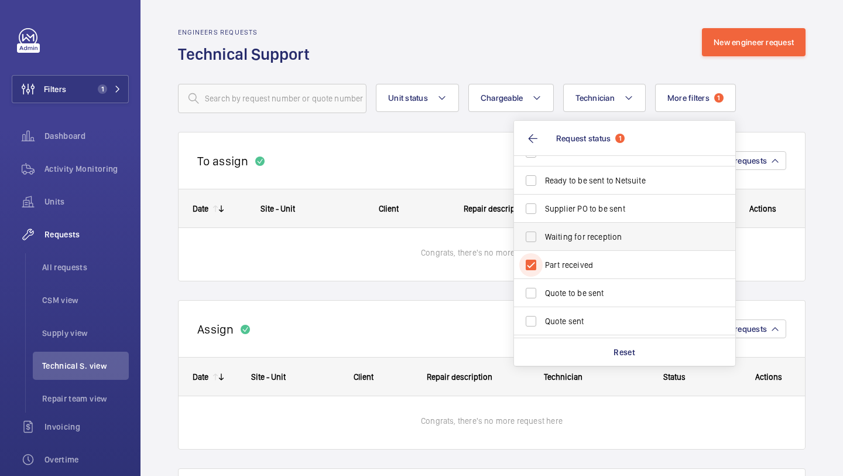
scroll to position [156, 0]
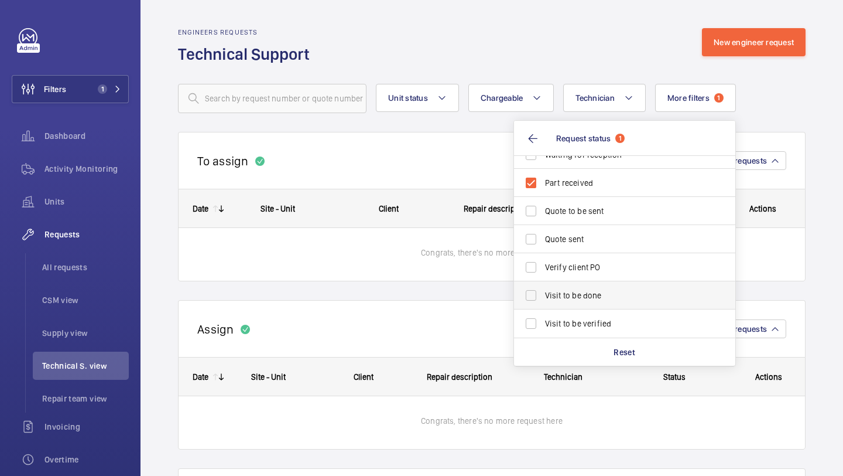
click at [564, 283] on label "Visit to be done" at bounding box center [616, 295] width 204 height 28
click at [543, 283] on input "Visit to be done" at bounding box center [531, 294] width 23 height 23
checkbox input "true"
click at [843, 170] on wm-front-repair-requests-technical-view "Engineers requests Technical Support New engineer request Unit status Chargeabl…" at bounding box center [492, 322] width 703 height 645
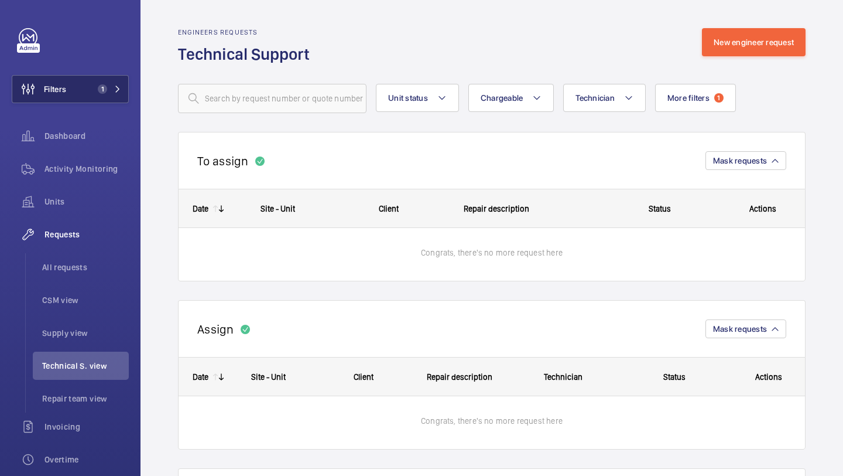
click at [117, 84] on span "1" at bounding box center [107, 88] width 28 height 9
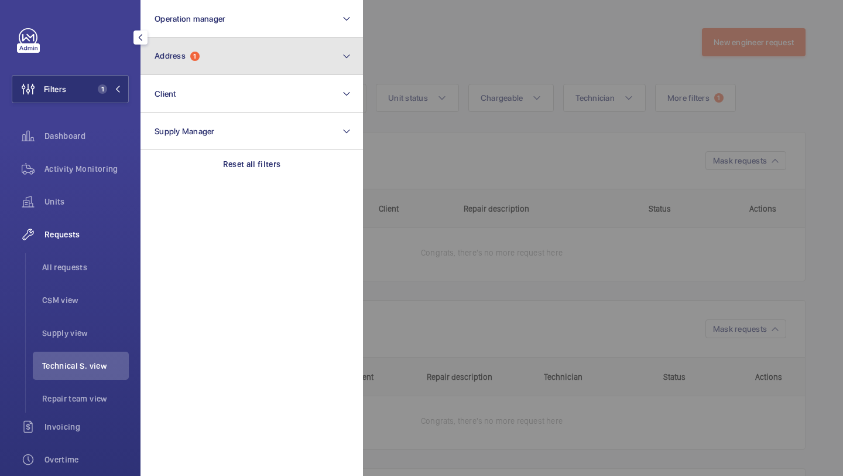
click at [204, 51] on button "Address 1" at bounding box center [252, 55] width 223 height 37
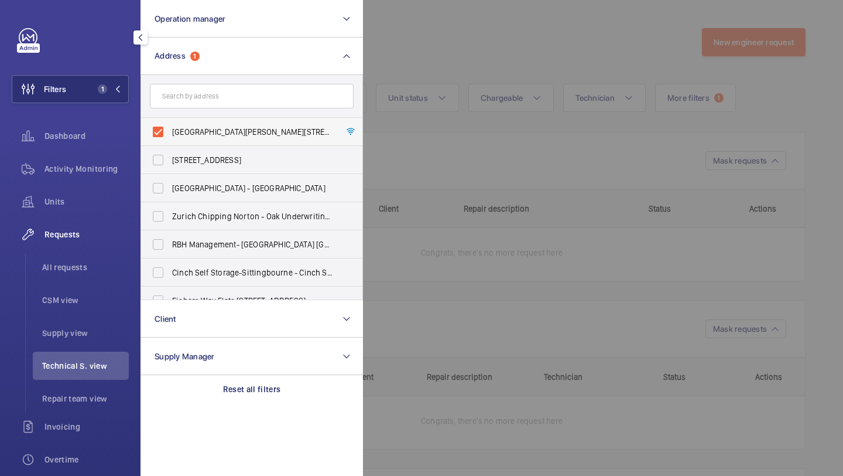
click at [226, 122] on label "[GEOGRAPHIC_DATA][PERSON_NAME][STREET_ADDRESS]" at bounding box center [243, 132] width 204 height 28
click at [170, 122] on input "[GEOGRAPHIC_DATA][PERSON_NAME][STREET_ADDRESS]" at bounding box center [157, 131] width 23 height 23
checkbox input "false"
click at [435, 54] on div at bounding box center [784, 238] width 843 height 476
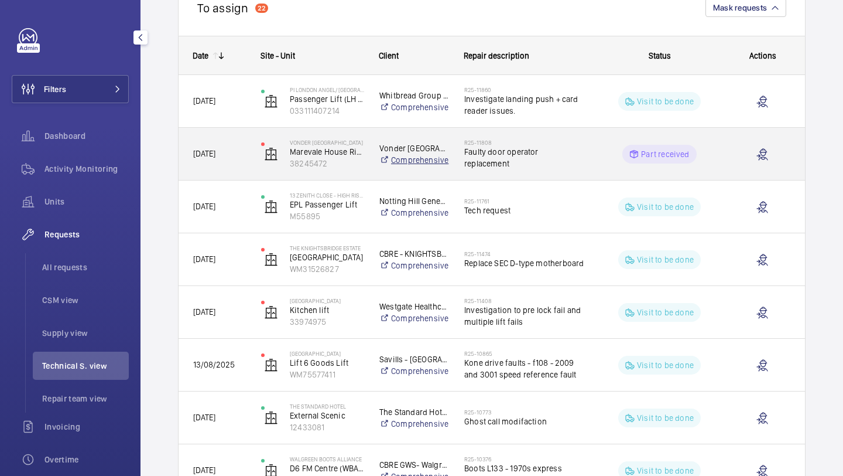
scroll to position [152, 0]
click at [515, 145] on h2 "R25-11808" at bounding box center [524, 143] width 120 height 7
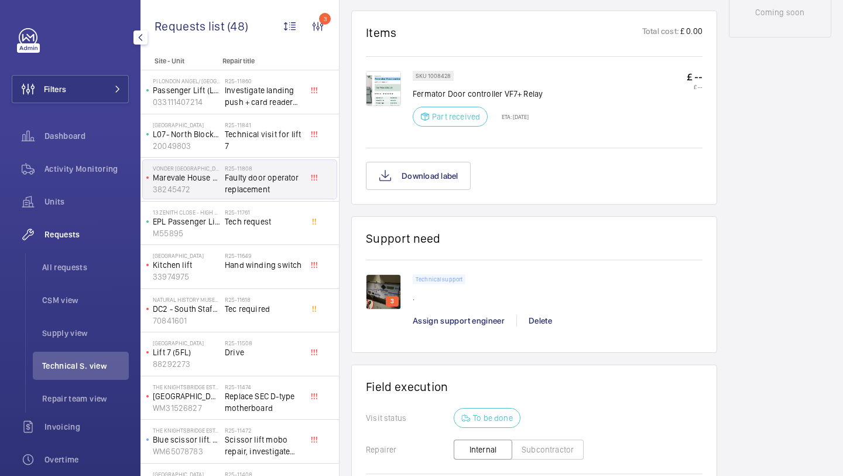
scroll to position [706, 0]
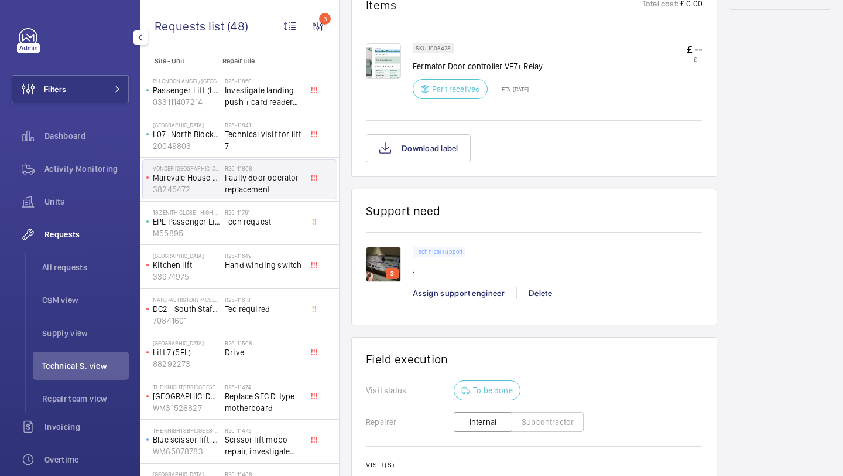
click at [371, 255] on img at bounding box center [383, 264] width 35 height 35
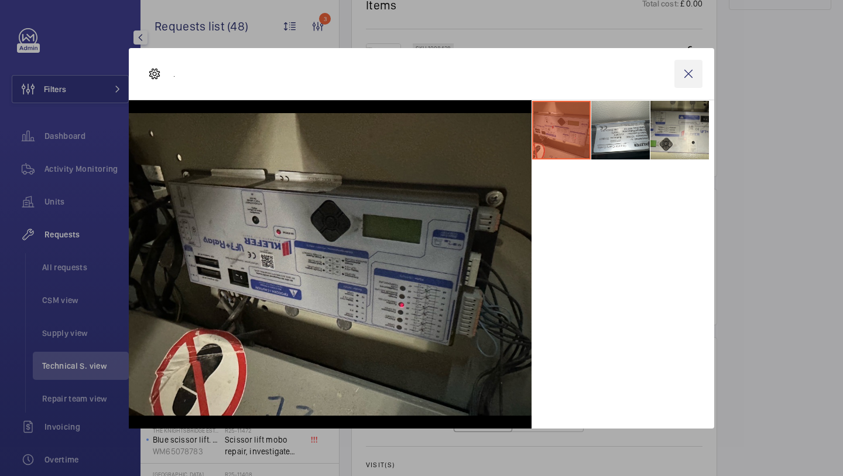
click at [696, 81] on wm-front-icon-button at bounding box center [689, 74] width 28 height 28
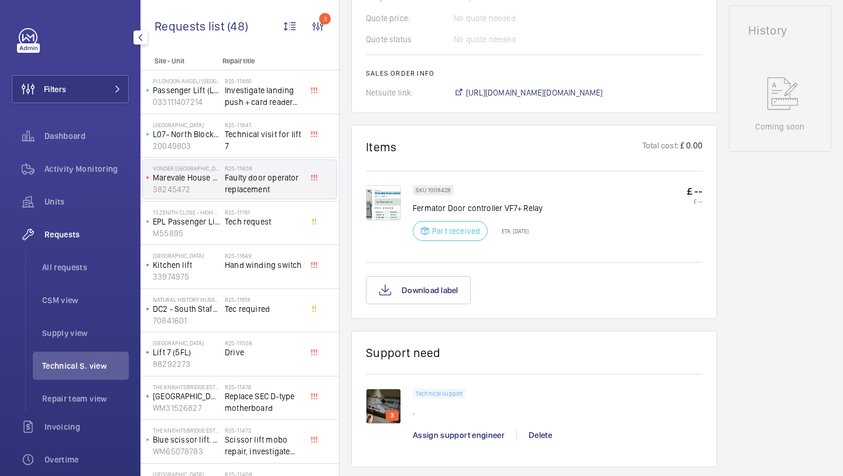
scroll to position [636, 0]
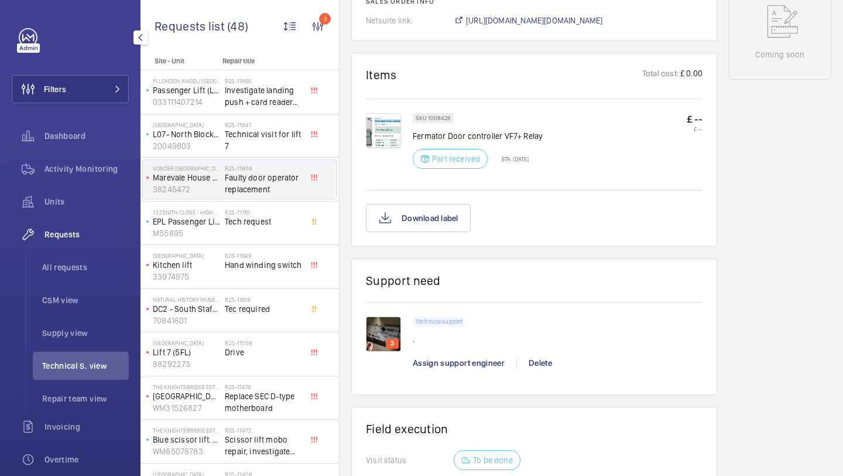
click at [374, 122] on img at bounding box center [383, 130] width 35 height 35
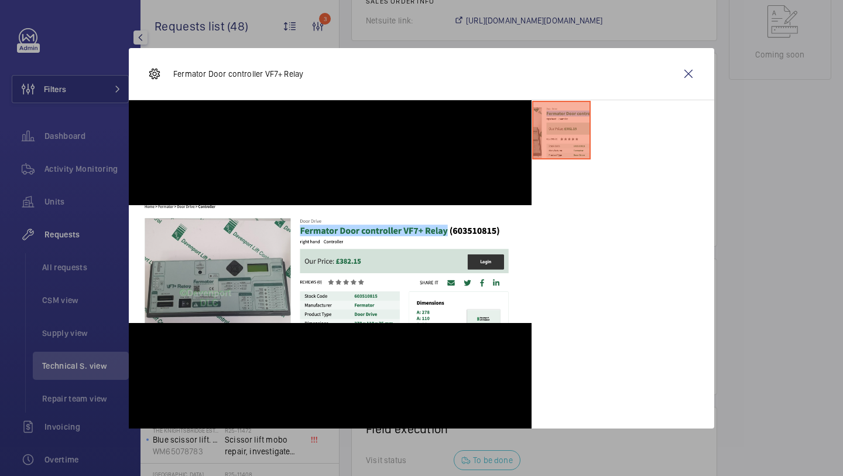
click at [706, 84] on div "Fermator Door controller VF7+ Relay" at bounding box center [422, 74] width 586 height 52
click at [691, 74] on wm-front-icon-button at bounding box center [689, 74] width 28 height 28
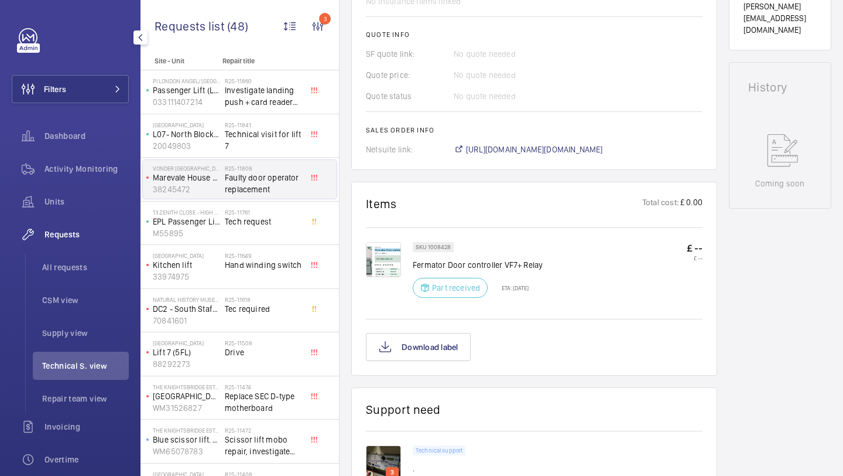
scroll to position [781, 0]
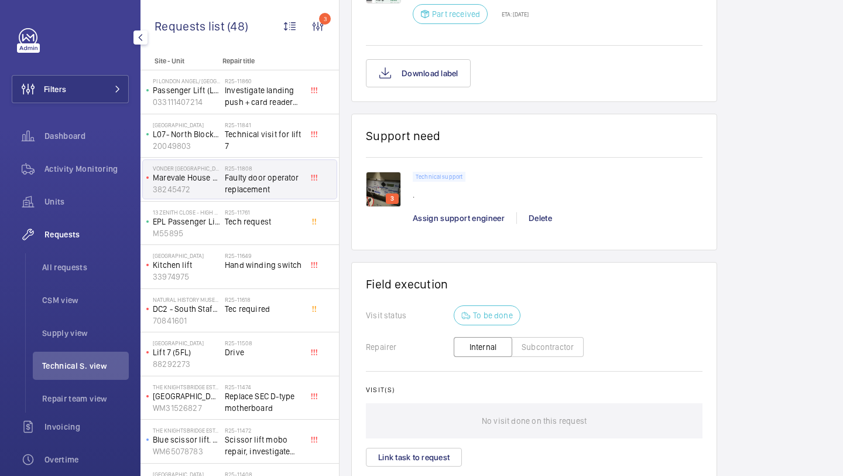
click at [476, 224] on div "Assign support engineer" at bounding box center [465, 218] width 104 height 12
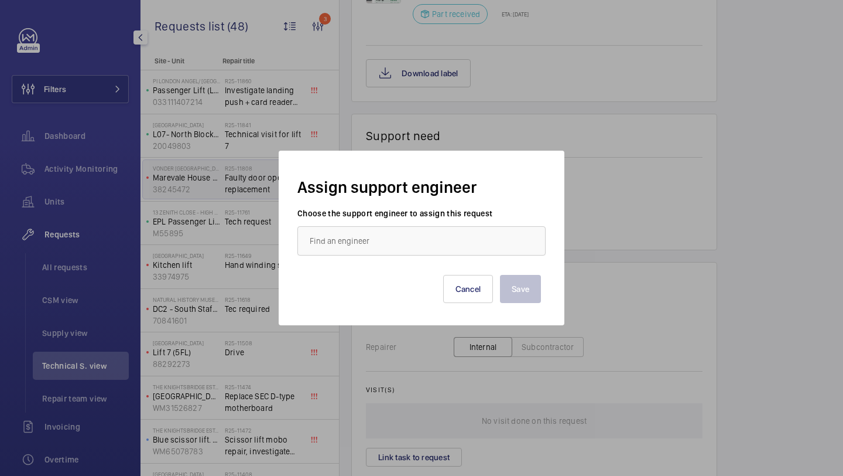
click at [401, 220] on wm-front-autocomplete-dropdown-select "Choose the support engineer to assign this request" at bounding box center [422, 231] width 248 height 48
click at [387, 241] on input "text" at bounding box center [422, 240] width 248 height 29
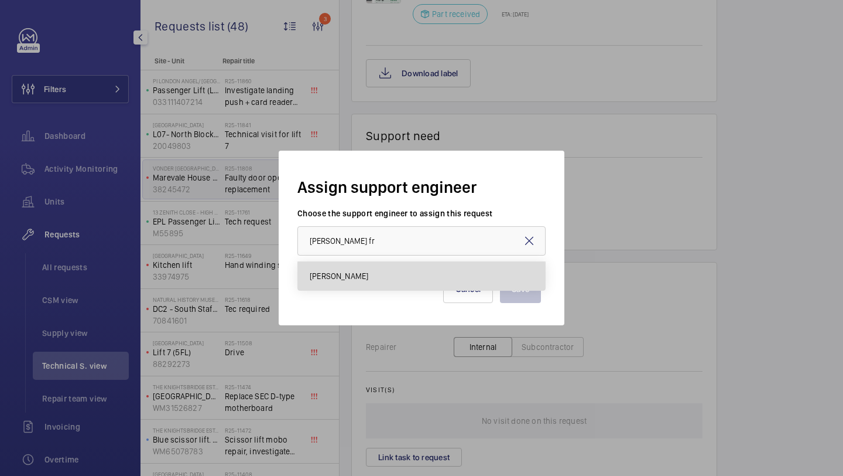
click at [372, 278] on mat-option "[PERSON_NAME]" at bounding box center [421, 276] width 247 height 28
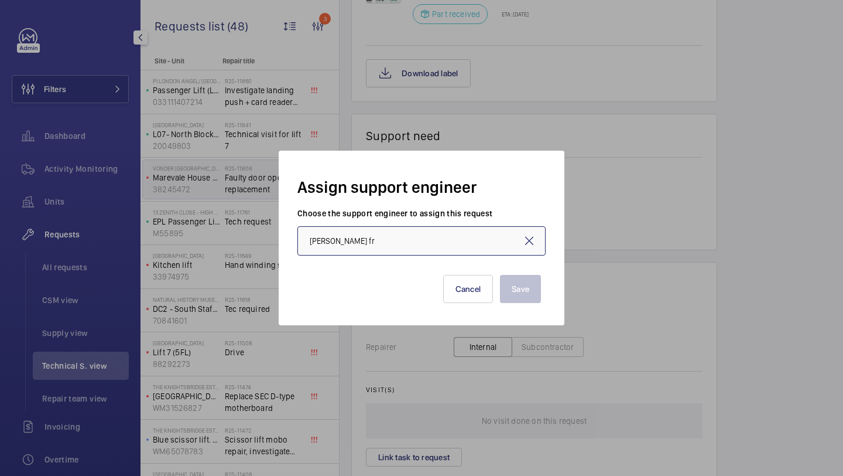
type input "[PERSON_NAME]"
click at [472, 291] on button "Cancel" at bounding box center [468, 289] width 50 height 28
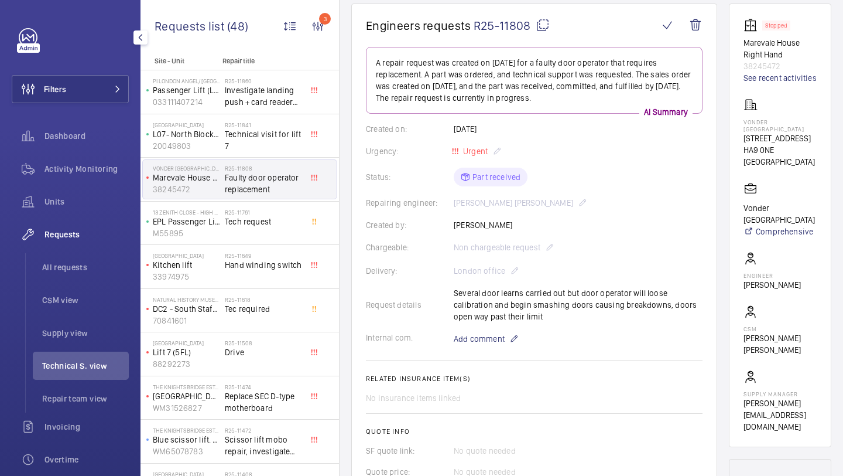
scroll to position [91, 0]
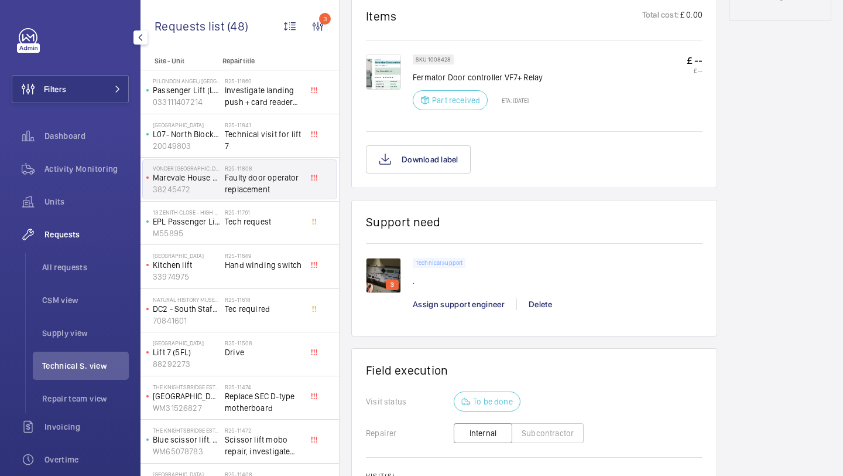
click at [529, 104] on div "Part received ETA: [DATE]" at bounding box center [471, 100] width 116 height 20
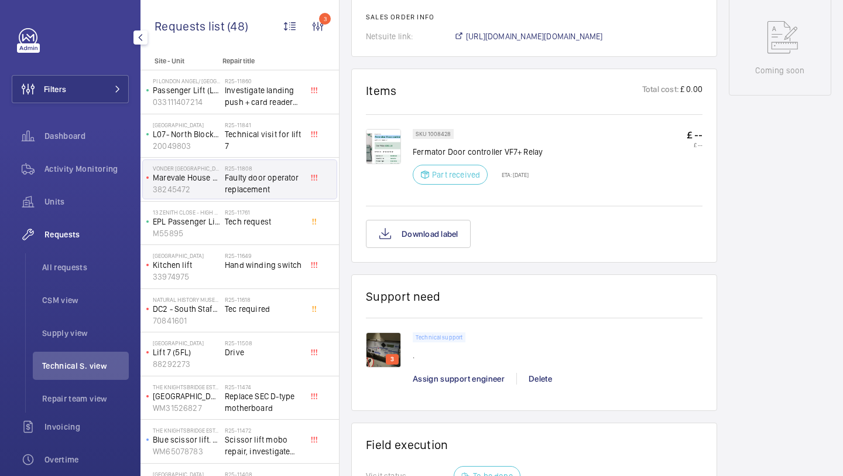
scroll to position [584, 0]
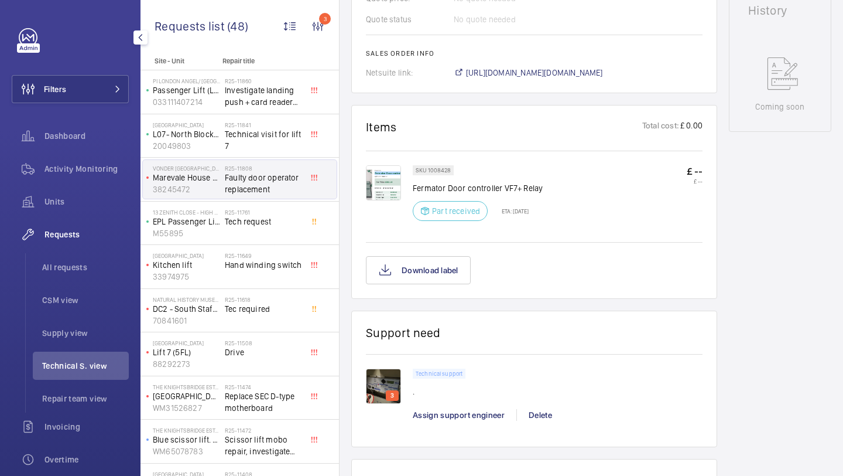
click at [381, 180] on img at bounding box center [383, 182] width 35 height 35
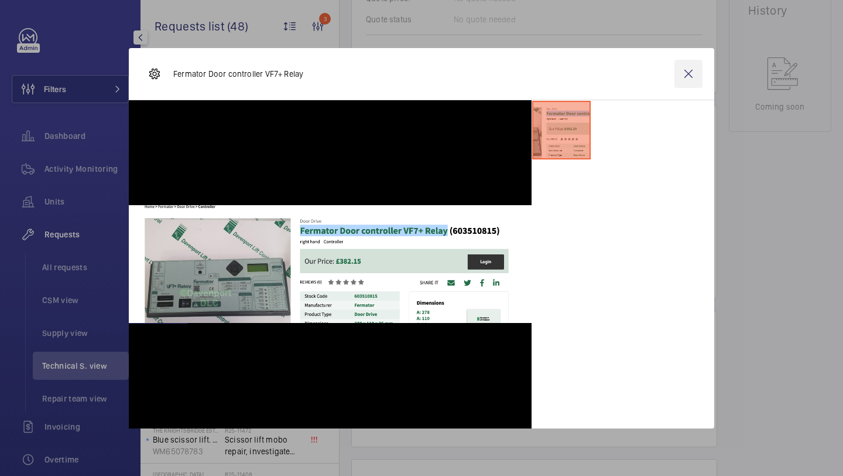
click at [701, 66] on wm-front-icon-button at bounding box center [689, 74] width 28 height 28
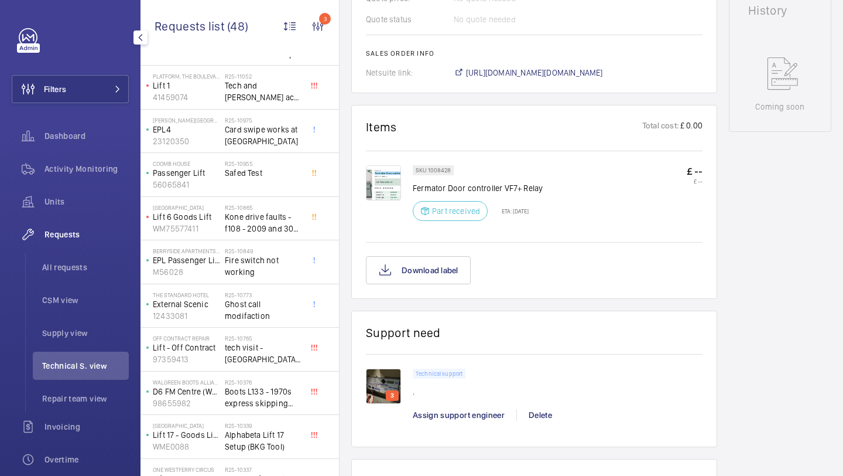
scroll to position [467, 0]
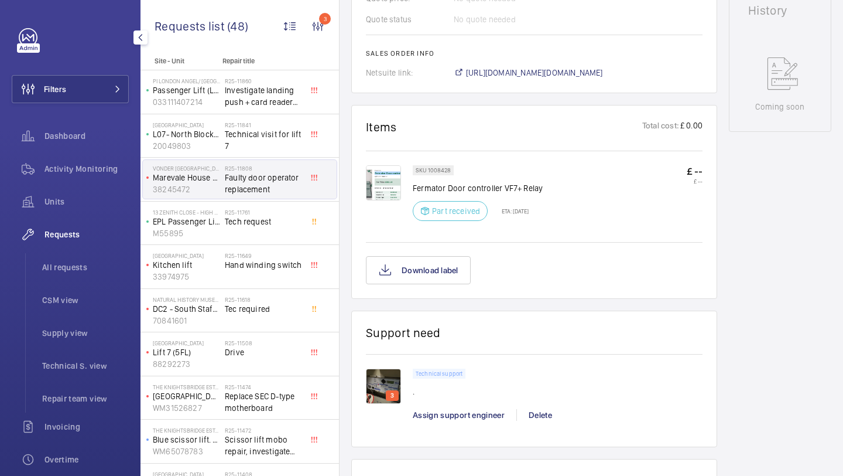
click at [131, 33] on div at bounding box center [140, 37] width 23 height 23
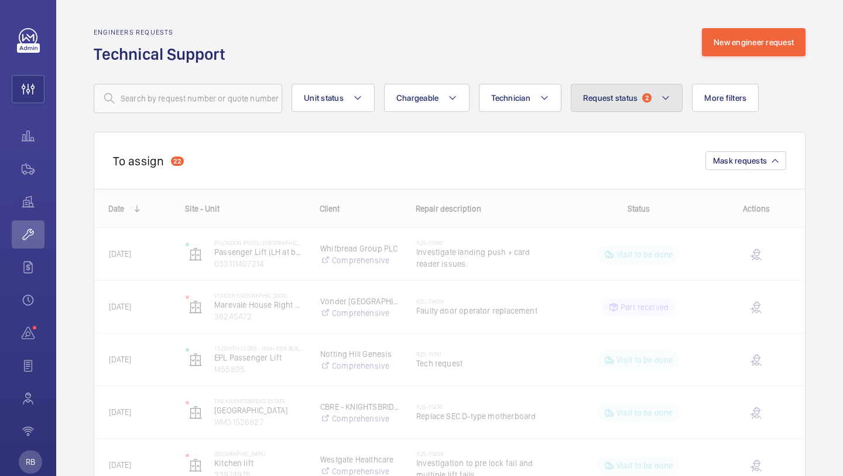
click at [656, 105] on button "Request status 2" at bounding box center [627, 98] width 112 height 28
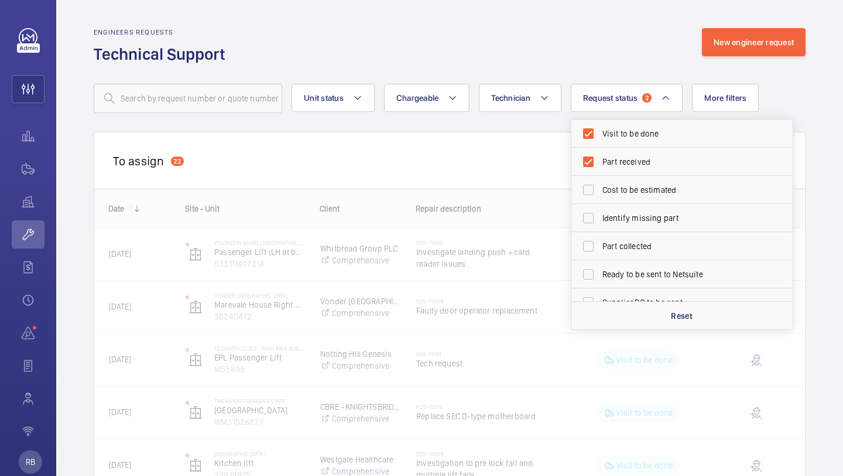
click at [646, 59] on div "Engineers requests Technical Support New engineer request" at bounding box center [450, 46] width 712 height 37
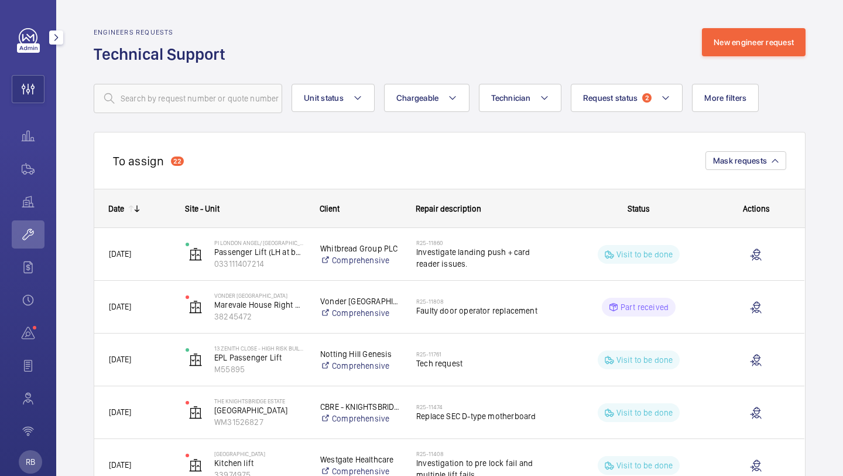
click at [55, 42] on mat-icon "button" at bounding box center [56, 37] width 14 height 9
